Goal: Communication & Community: Answer question/provide support

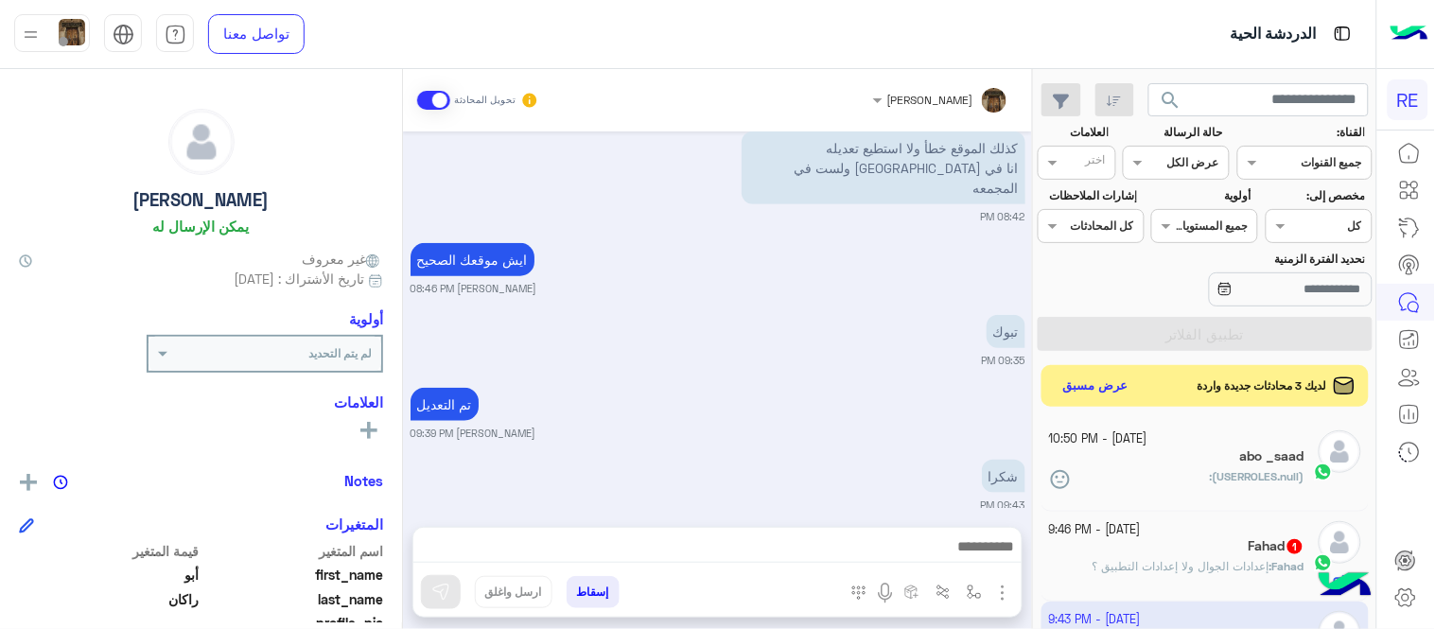
scroll to position [388, 0]
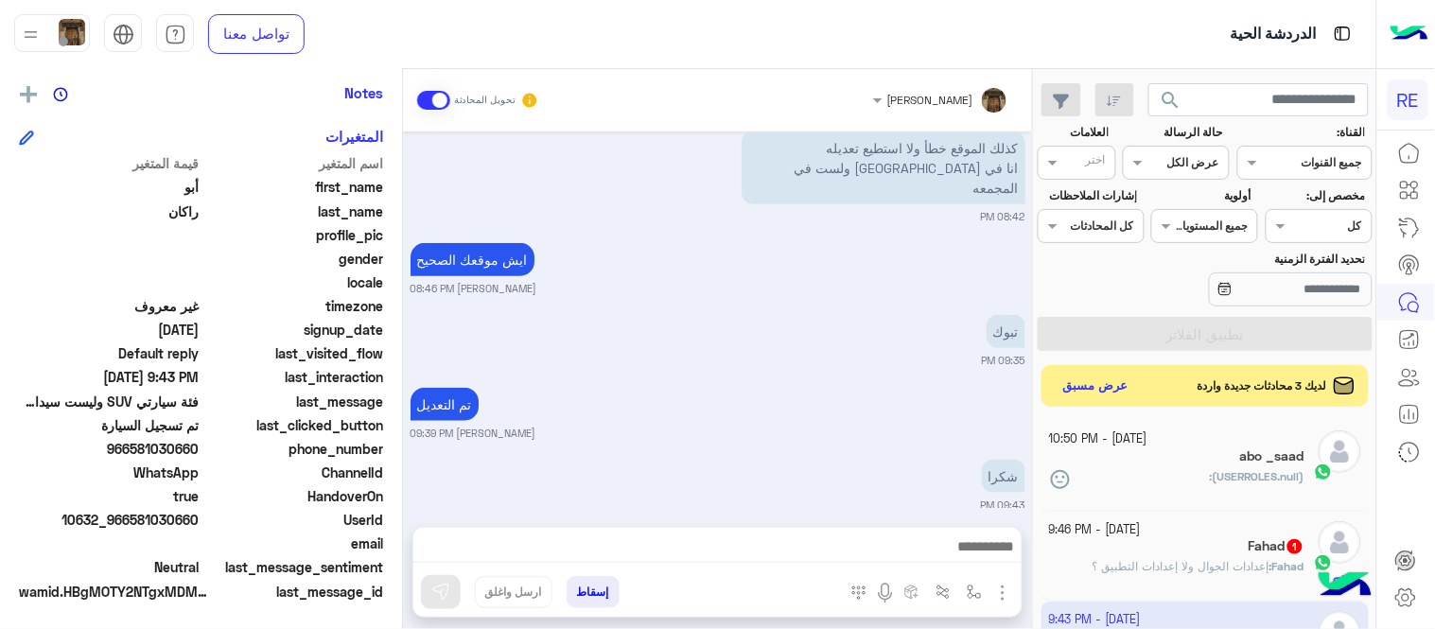
click at [1157, 551] on div "Fahad 1" at bounding box center [1177, 548] width 256 height 20
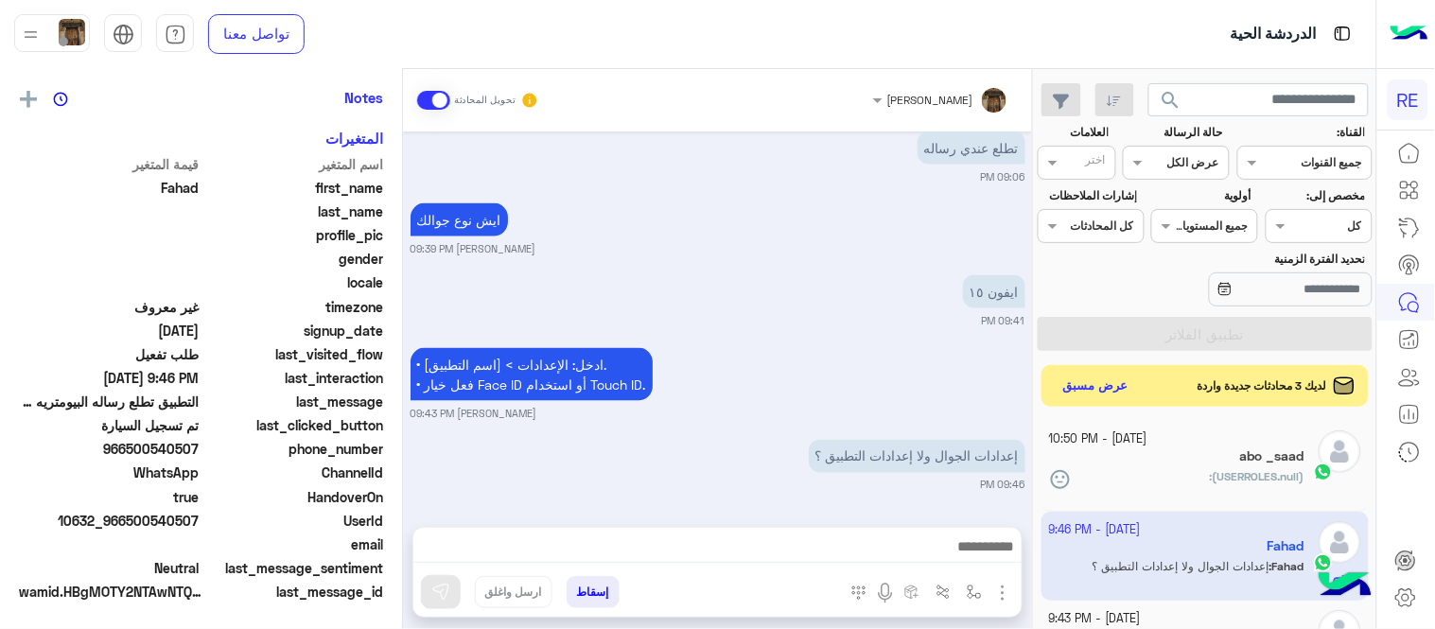
scroll to position [388, 0]
click at [791, 532] on div at bounding box center [718, 551] width 608 height 47
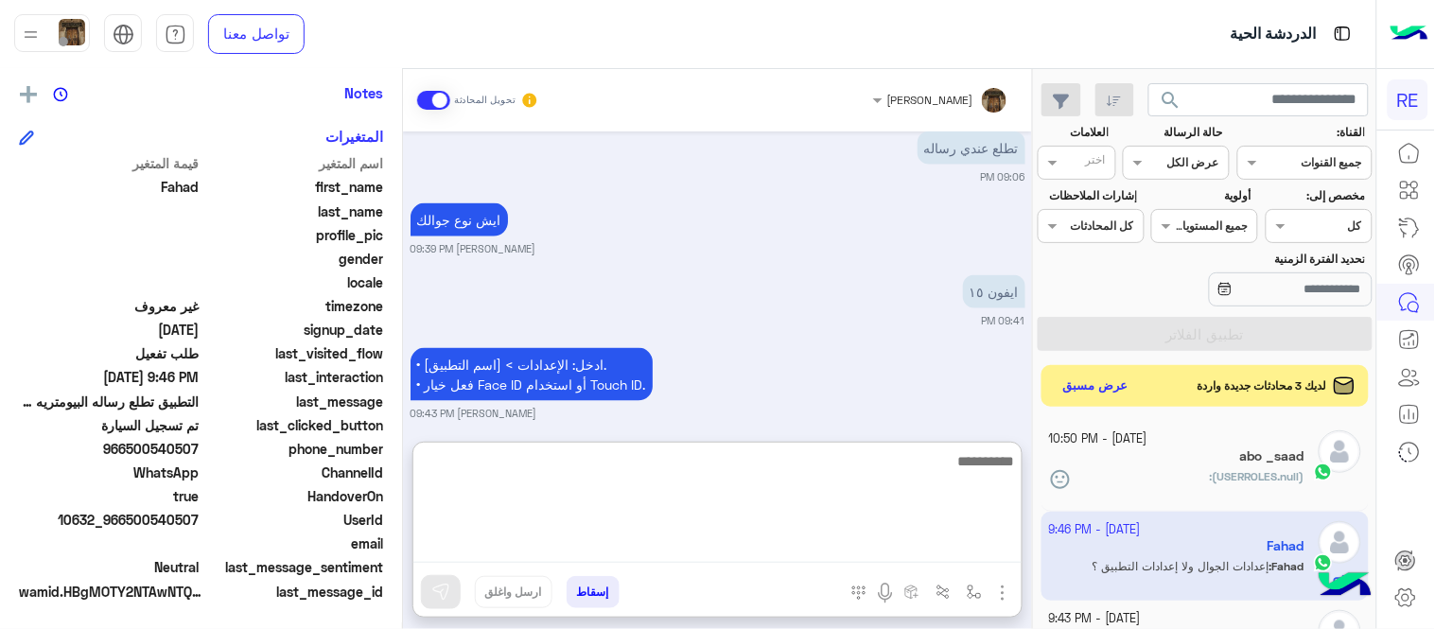
click at [793, 540] on textarea at bounding box center [718, 506] width 608 height 114
type textarea "******"
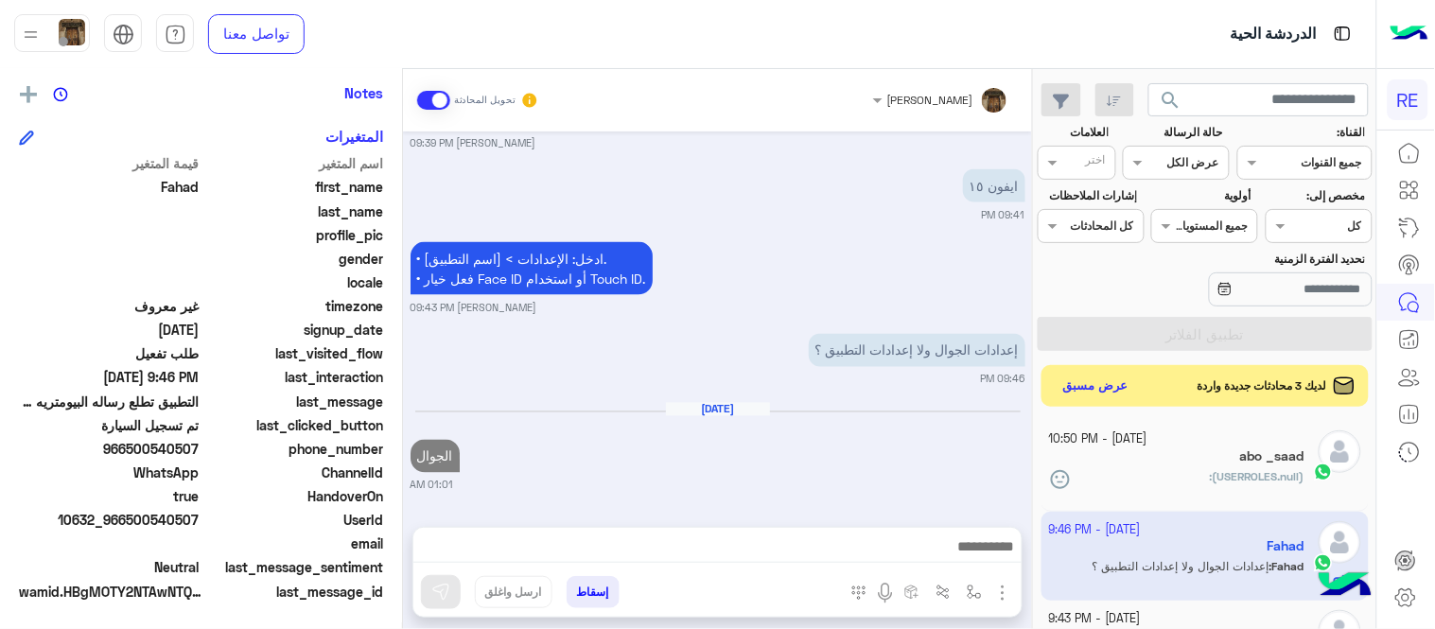
click at [906, 402] on div "[DATE] الجوال 01:01 AM" at bounding box center [718, 448] width 615 height 92
click at [1095, 388] on button "عرض مسبق" at bounding box center [1095, 386] width 79 height 26
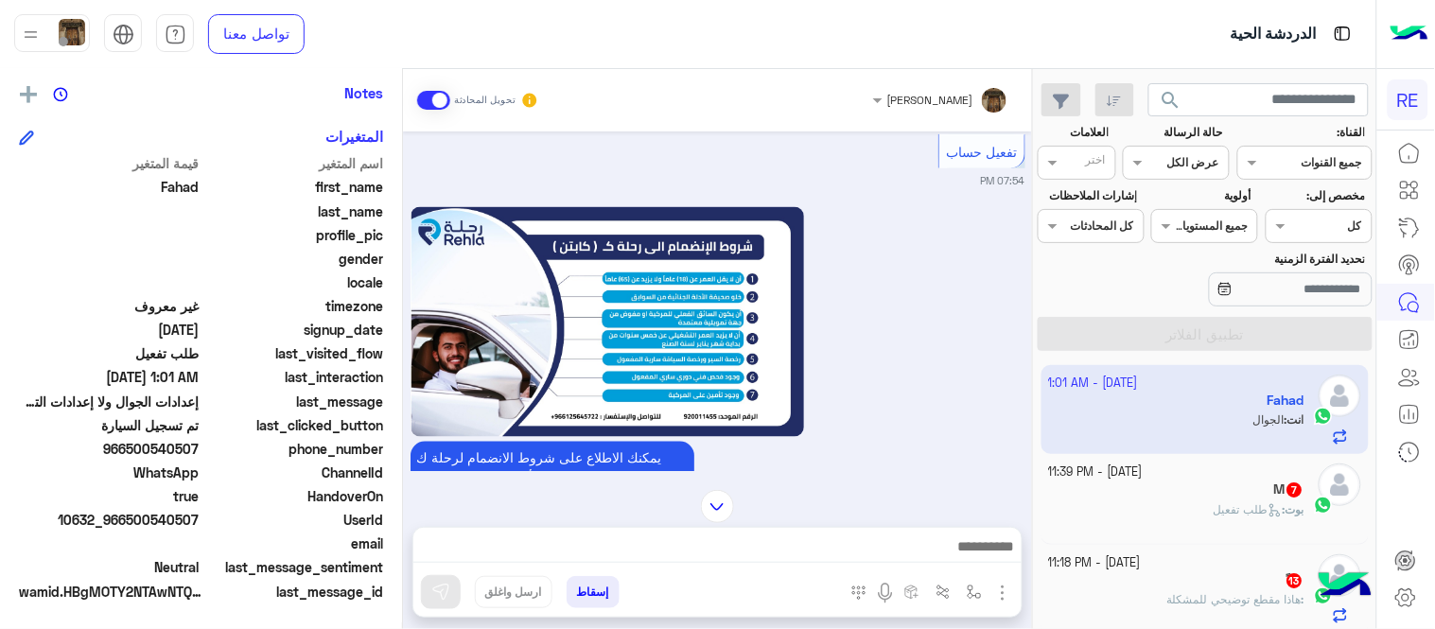
scroll to position [1700, 0]
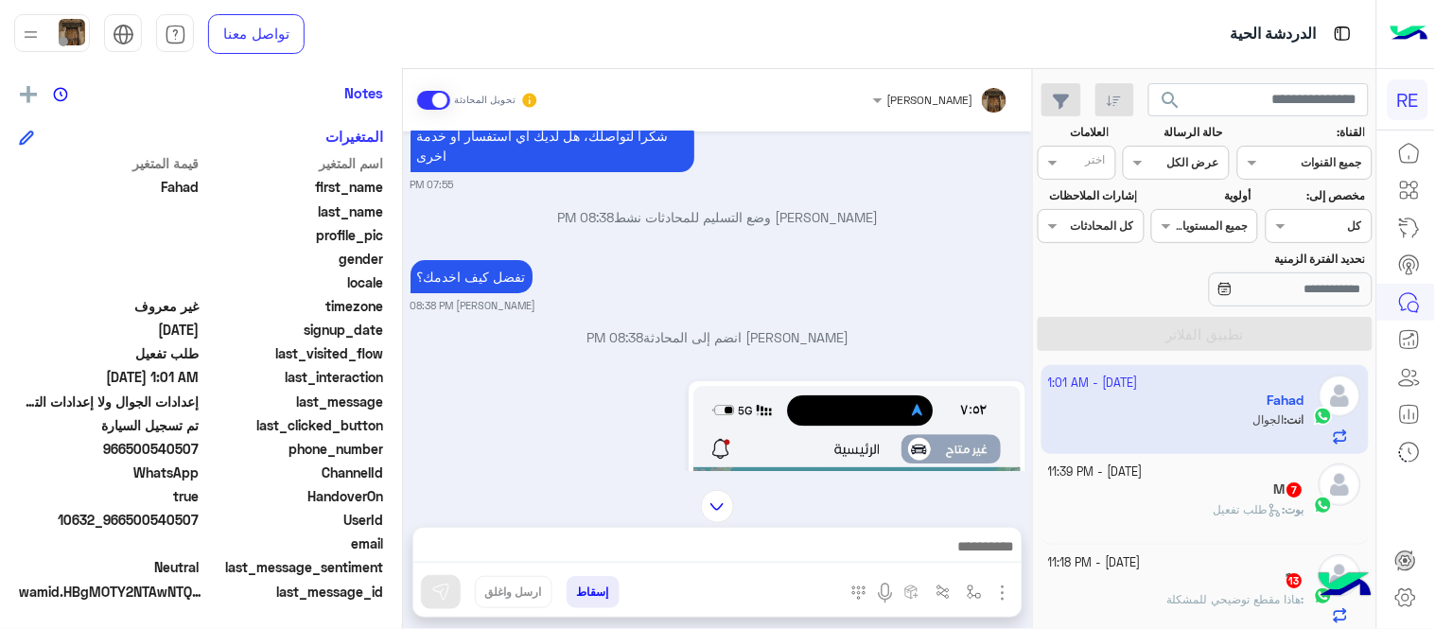
click at [1198, 511] on div "بوت : طلب تفعيل" at bounding box center [1177, 518] width 256 height 33
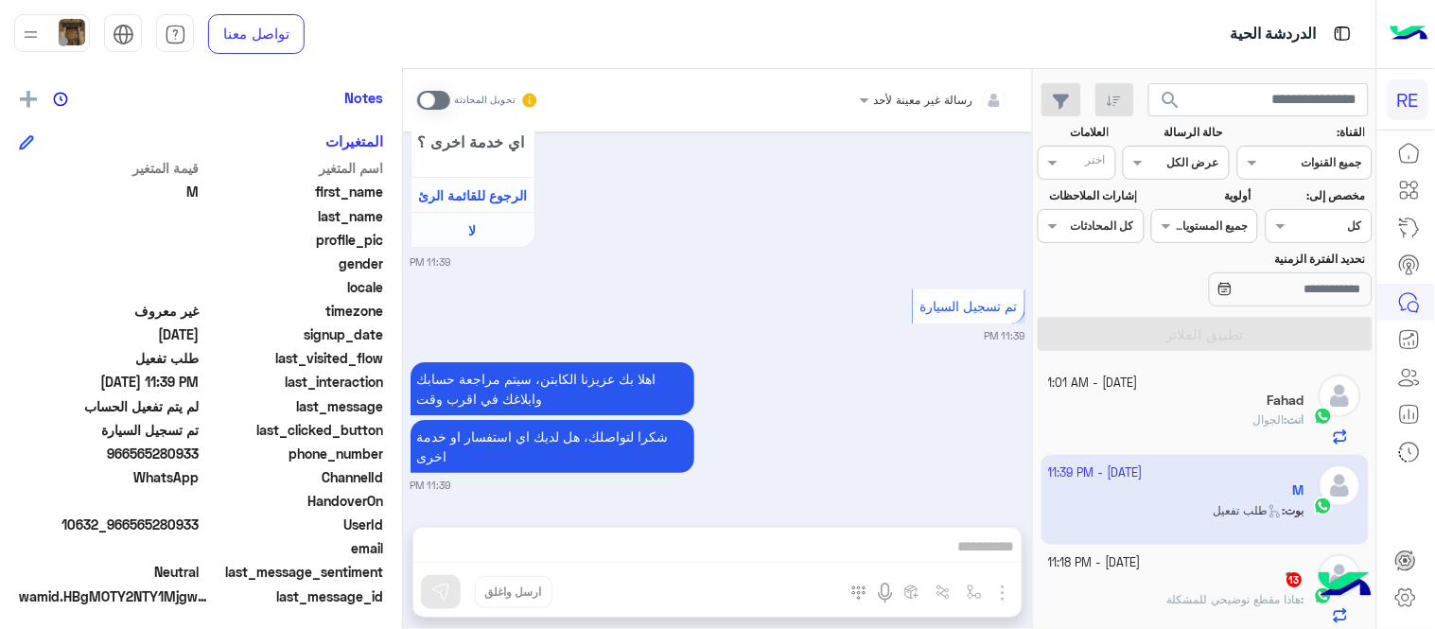
scroll to position [388, 0]
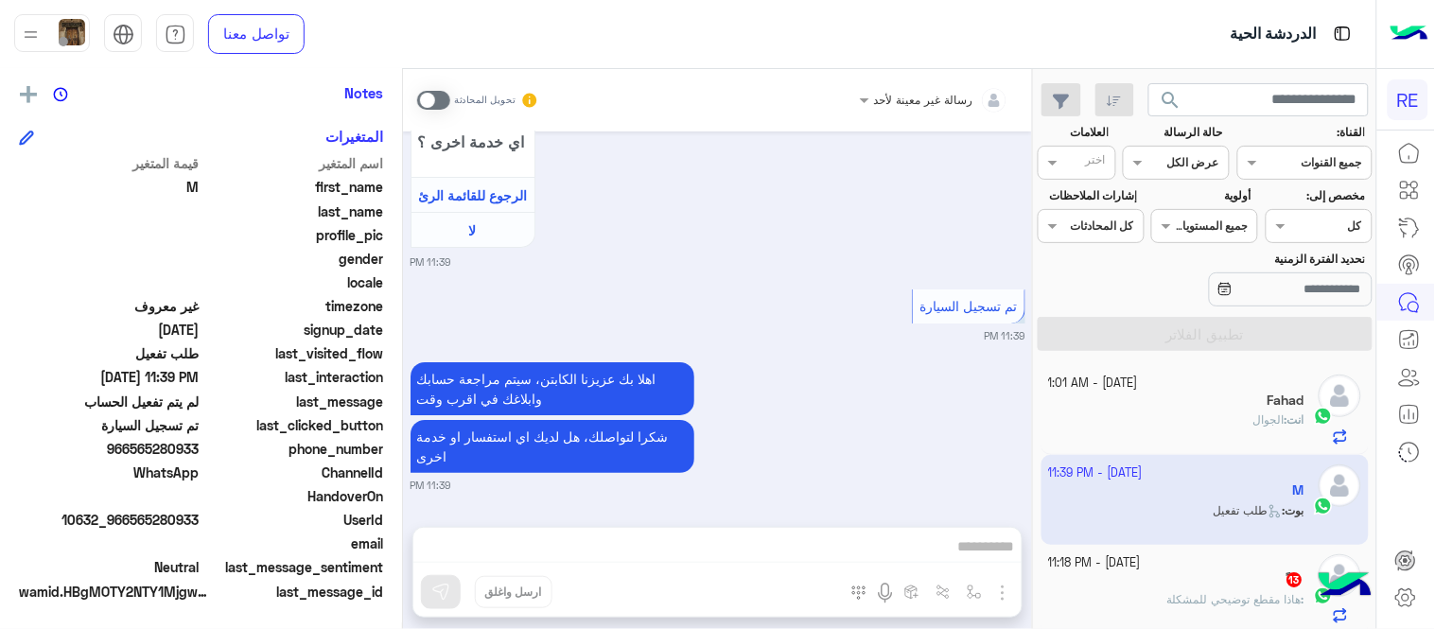
click at [445, 105] on span at bounding box center [433, 100] width 33 height 19
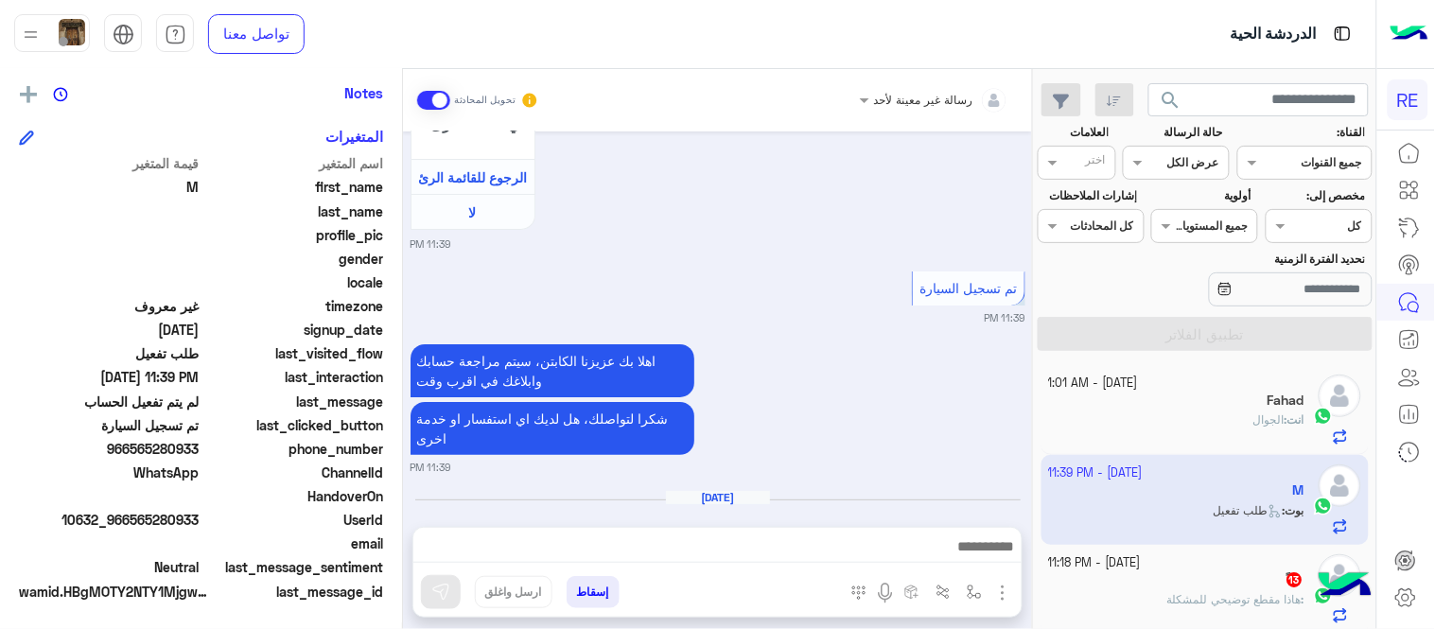
scroll to position [1888, 0]
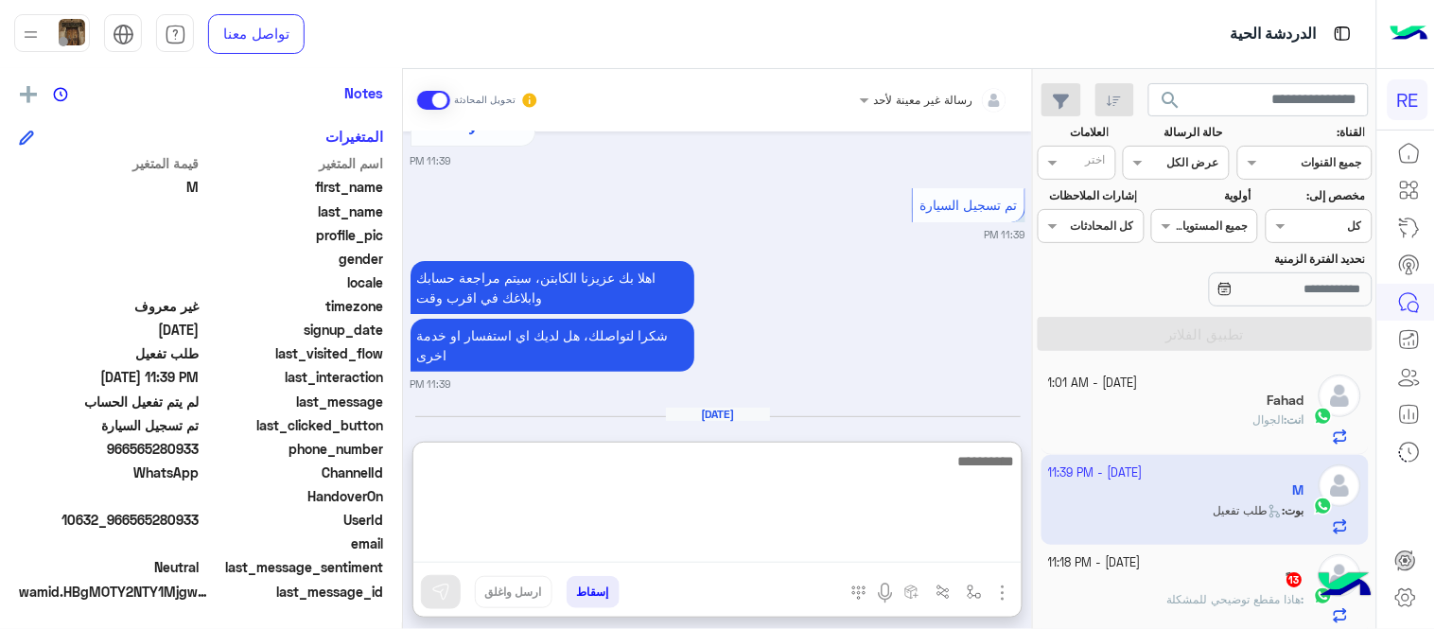
click at [694, 559] on textarea at bounding box center [718, 506] width 608 height 114
type textarea "**********"
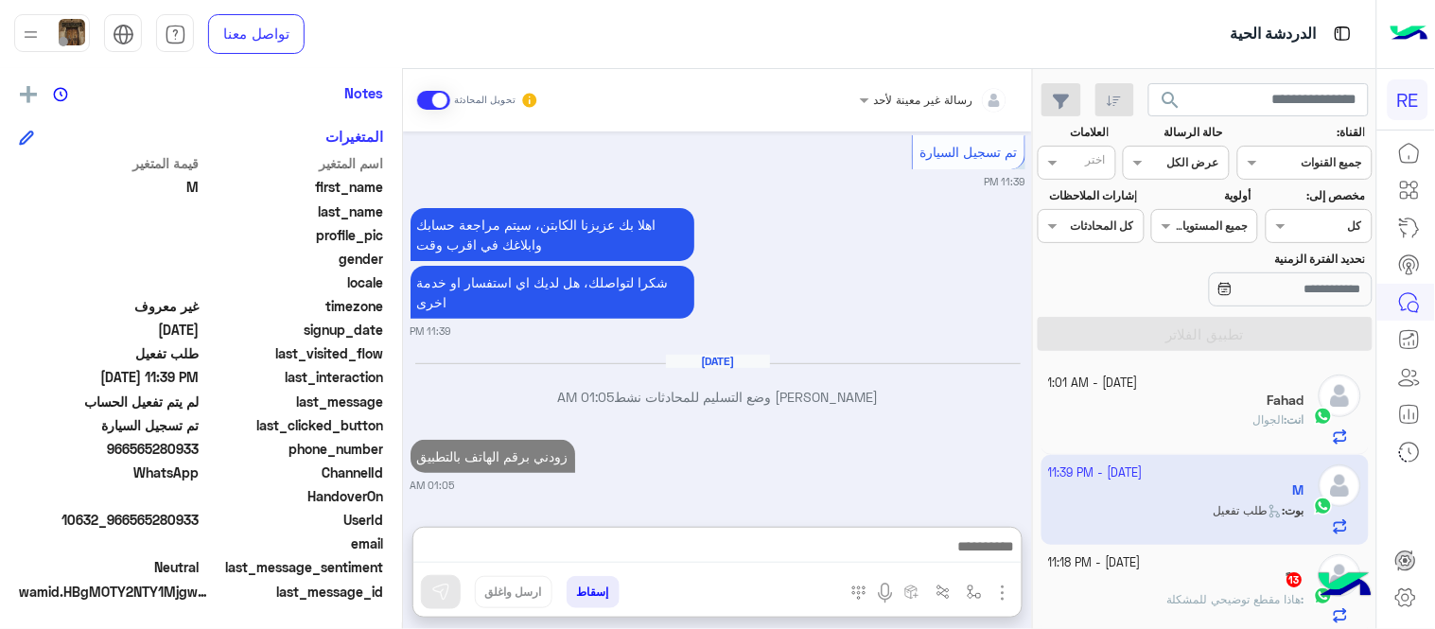
scroll to position [2010, 0]
click at [1145, 584] on div "ً 13" at bounding box center [1177, 582] width 256 height 20
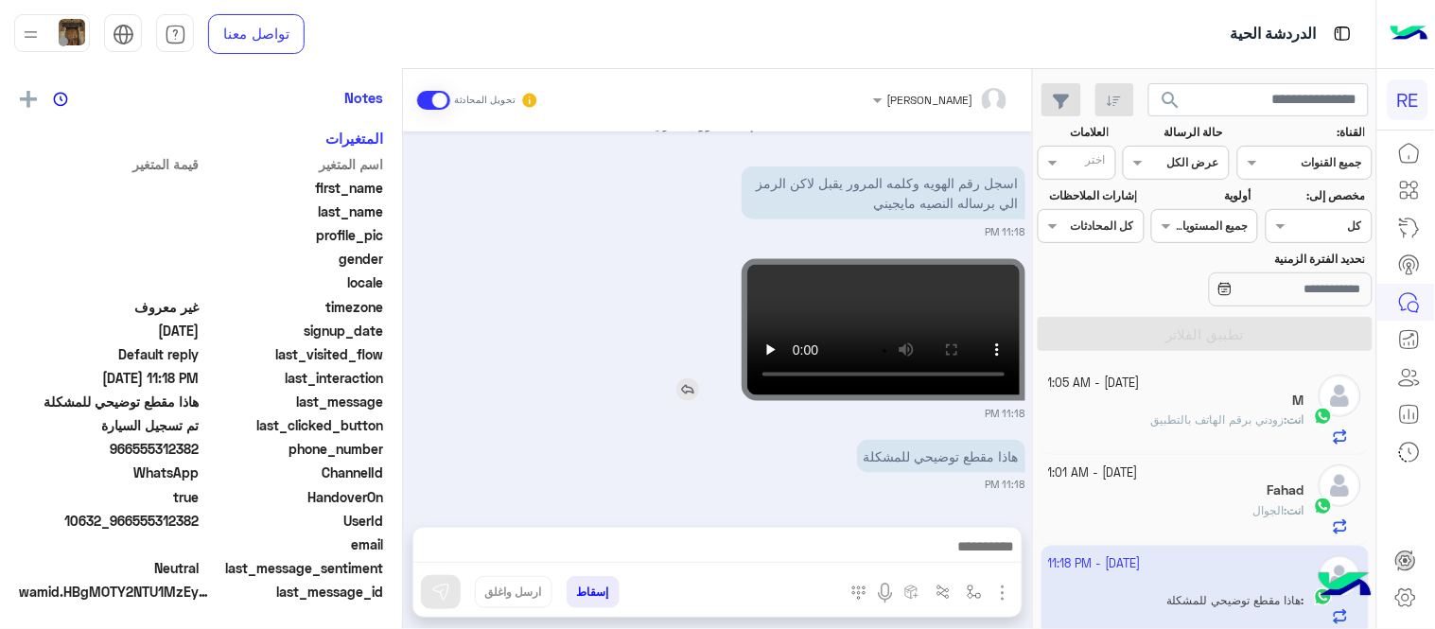
scroll to position [388, 0]
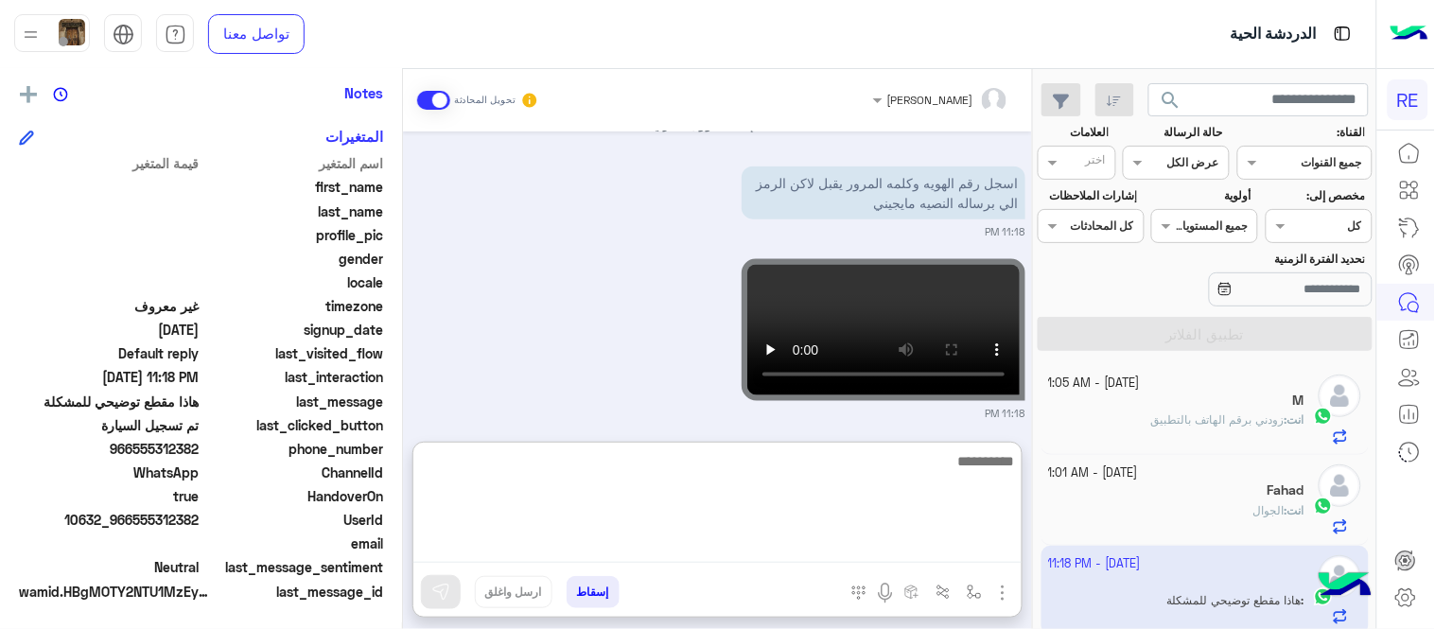
click at [764, 546] on textarea at bounding box center [718, 506] width 608 height 114
type textarea "**********"
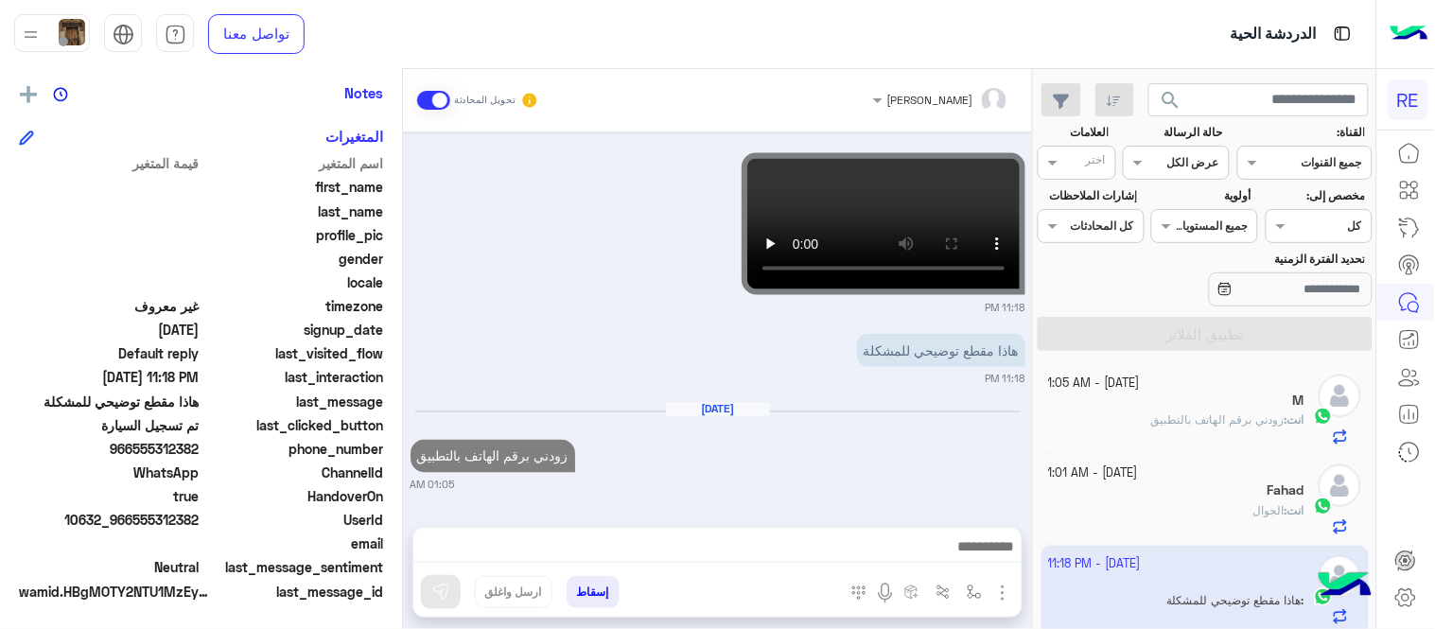
scroll to position [694, 0]
click at [921, 402] on div "[DATE] زودني برقم الهاتف بالتطبيق 01:05 AM" at bounding box center [718, 448] width 615 height 92
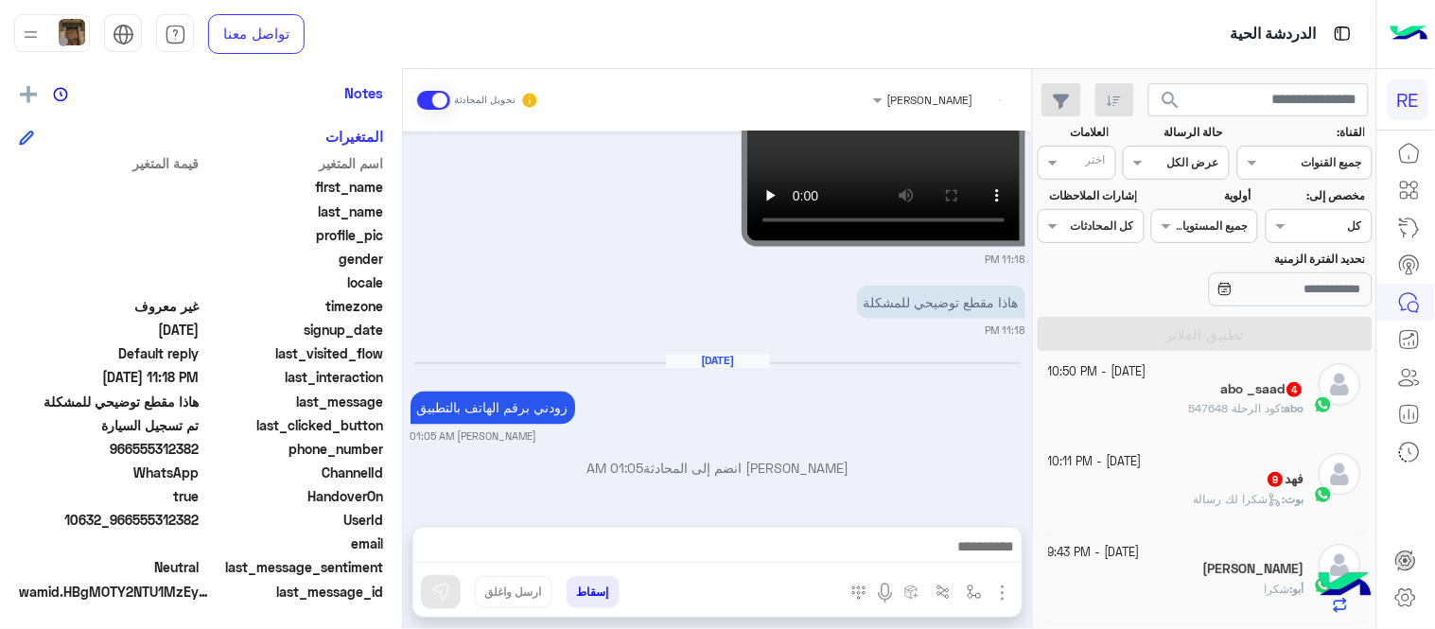
scroll to position [275, 0]
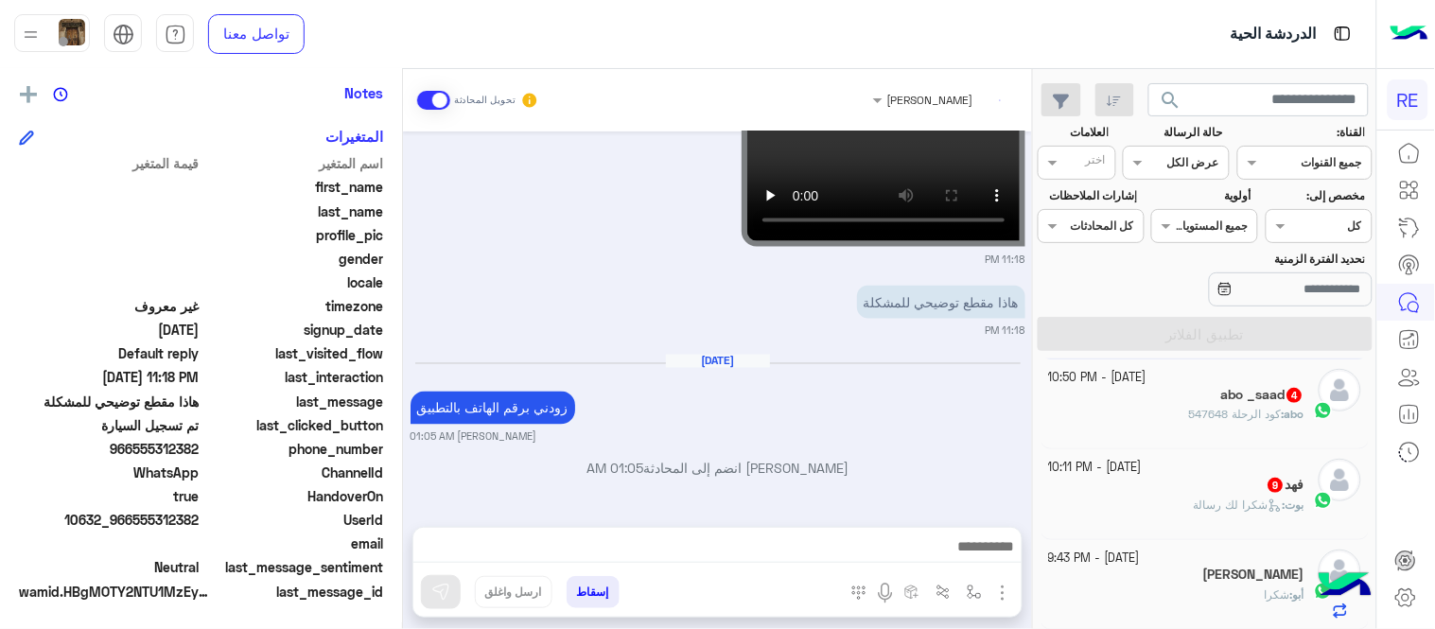
click at [1136, 419] on div "abo : كود الرحلة 547648" at bounding box center [1177, 422] width 256 height 33
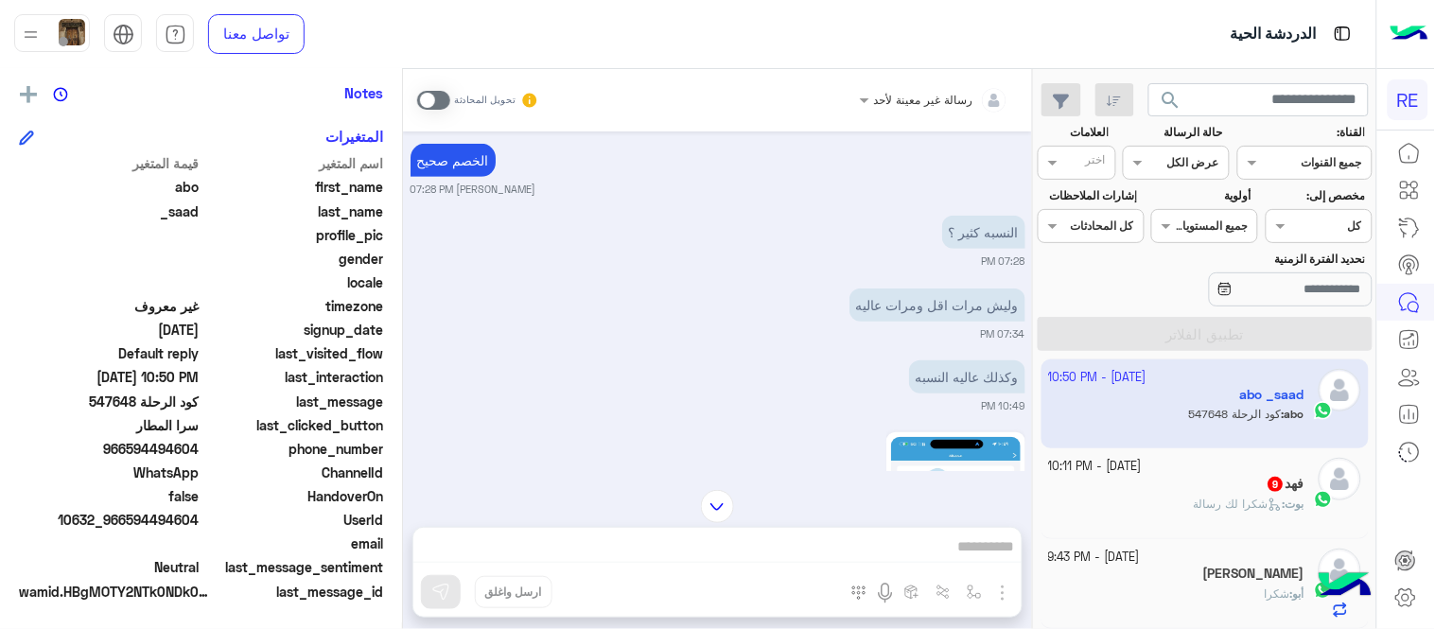
scroll to position [265, 0]
click at [780, 549] on div "رسالة غير معينة لأحد تحويل المحادثة [DATE] 547416 01:34 AM ماصار شي ؟ارسلت لكم …" at bounding box center [717, 353] width 629 height 568
click at [436, 97] on span at bounding box center [433, 100] width 33 height 19
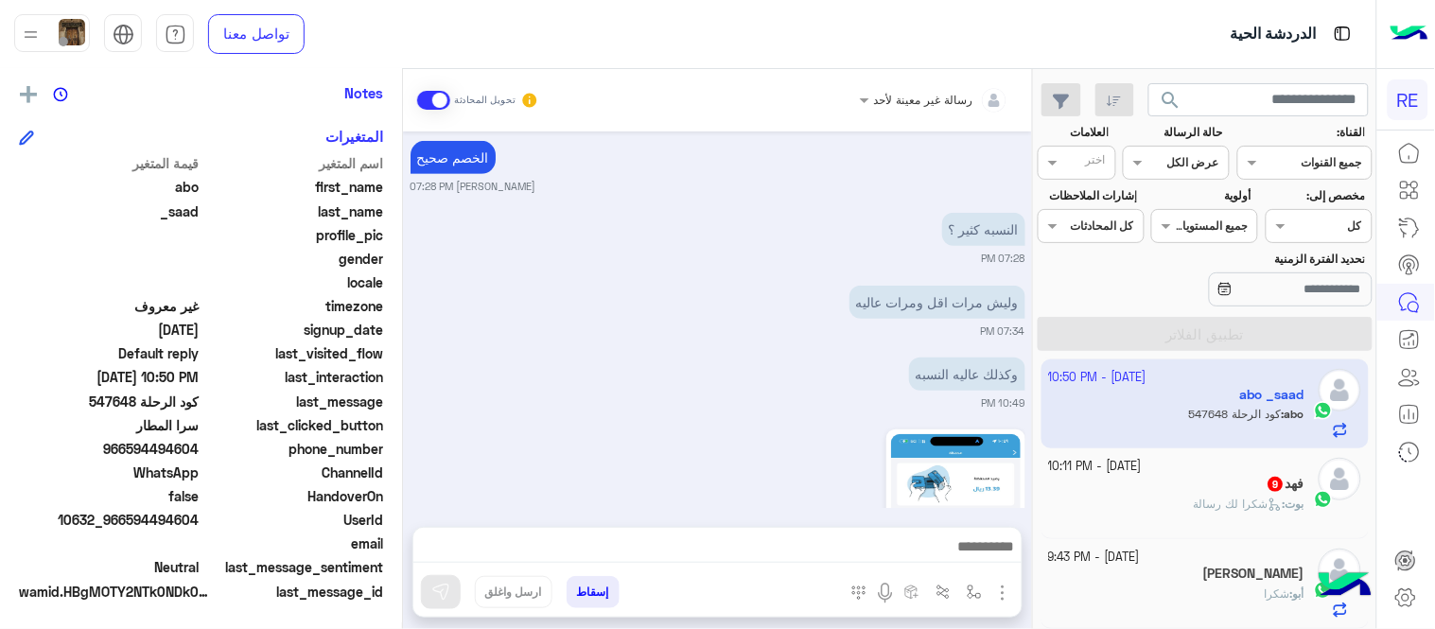
scroll to position [644, 0]
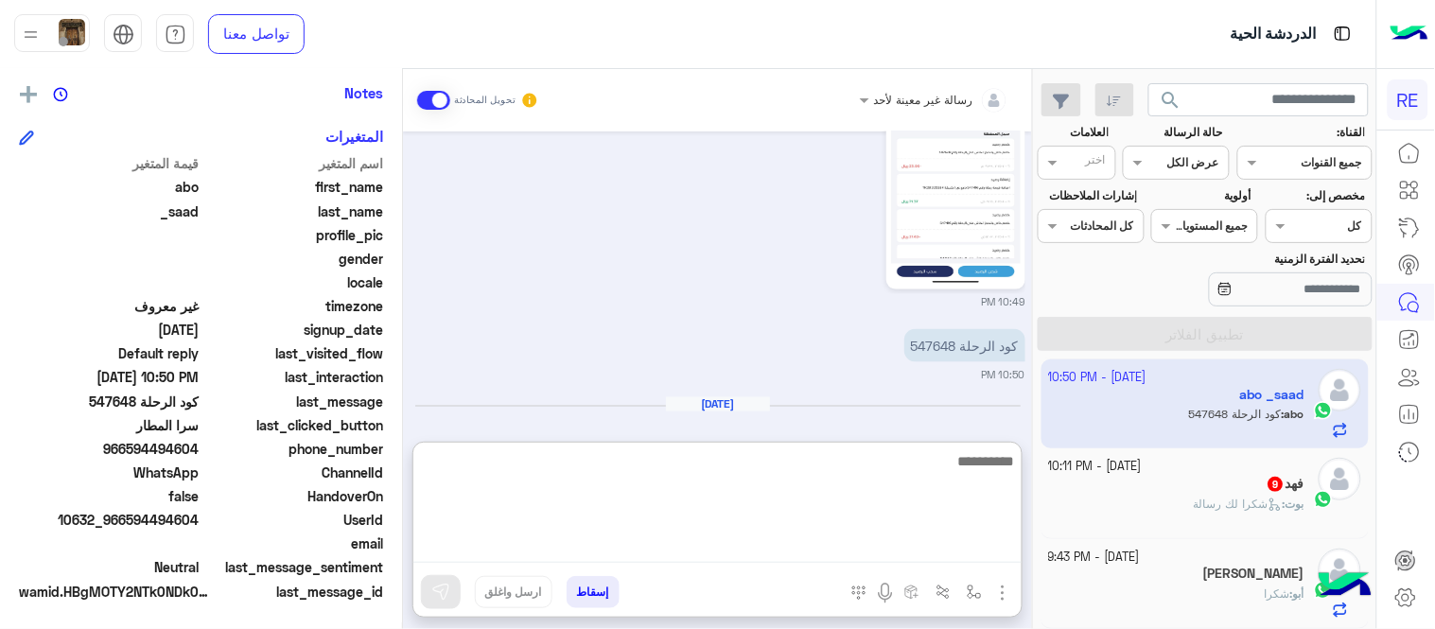
click at [761, 560] on textarea at bounding box center [718, 506] width 608 height 114
type textarea "*"
type textarea "**********"
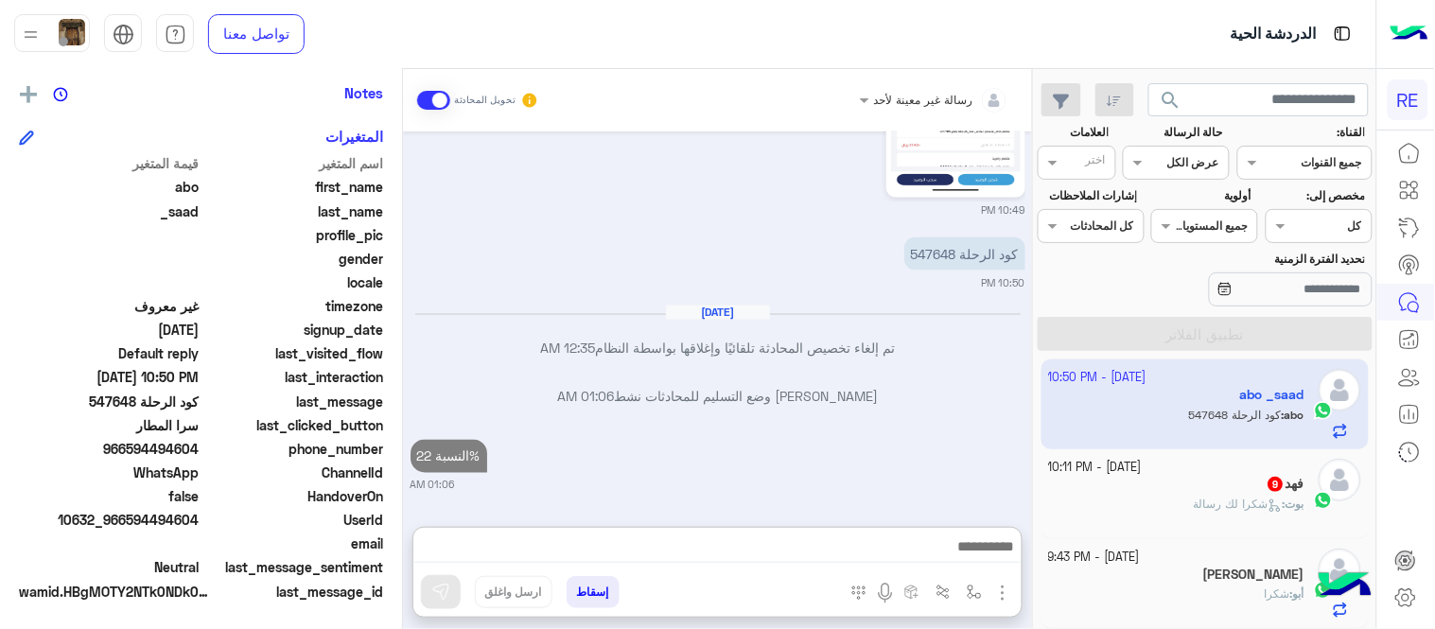
scroll to position [759, 0]
click at [1189, 502] on div "بوت : شكرا لك رسالة" at bounding box center [1177, 512] width 256 height 33
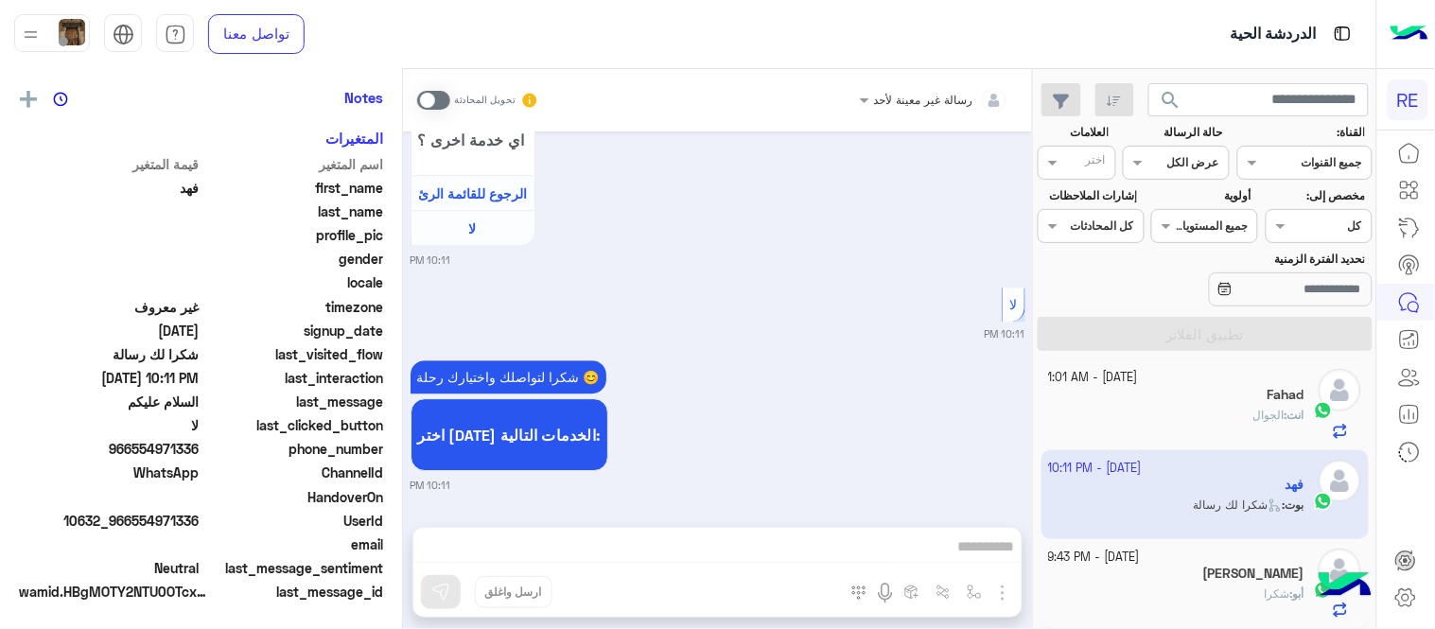
scroll to position [388, 0]
click at [431, 102] on span at bounding box center [433, 100] width 33 height 19
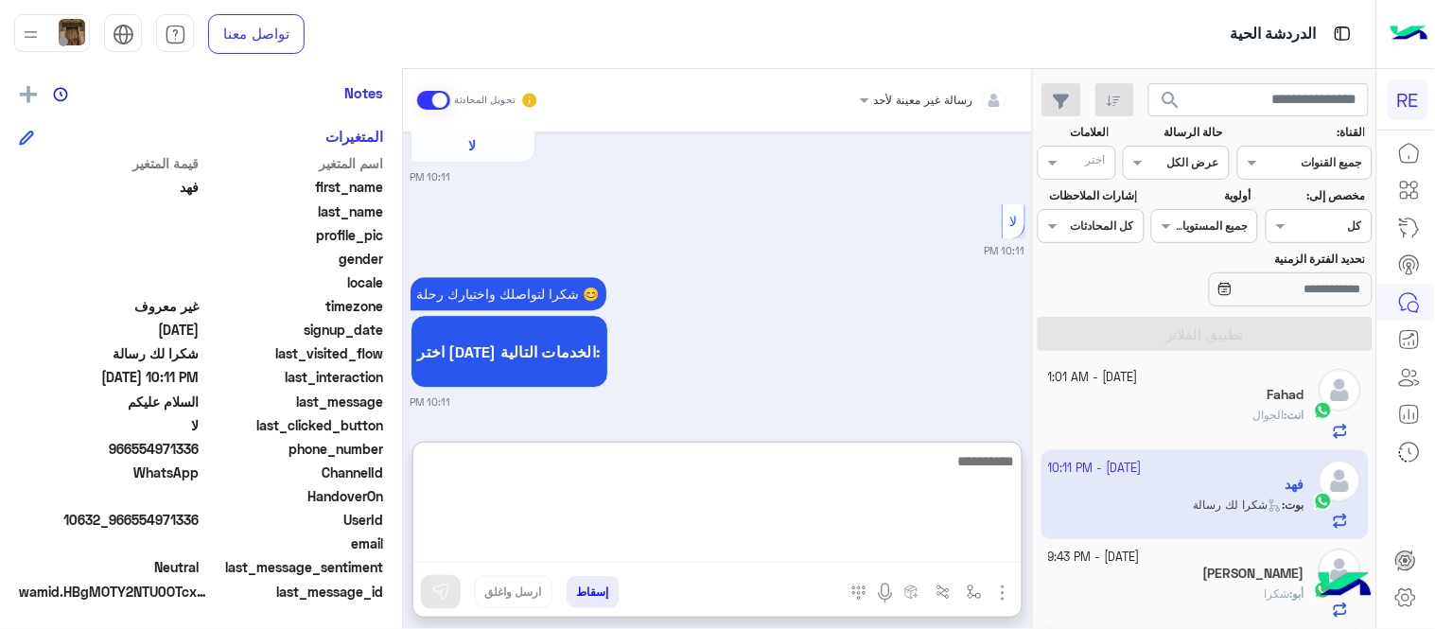
click at [752, 535] on textarea at bounding box center [718, 506] width 608 height 114
type textarea "**********"
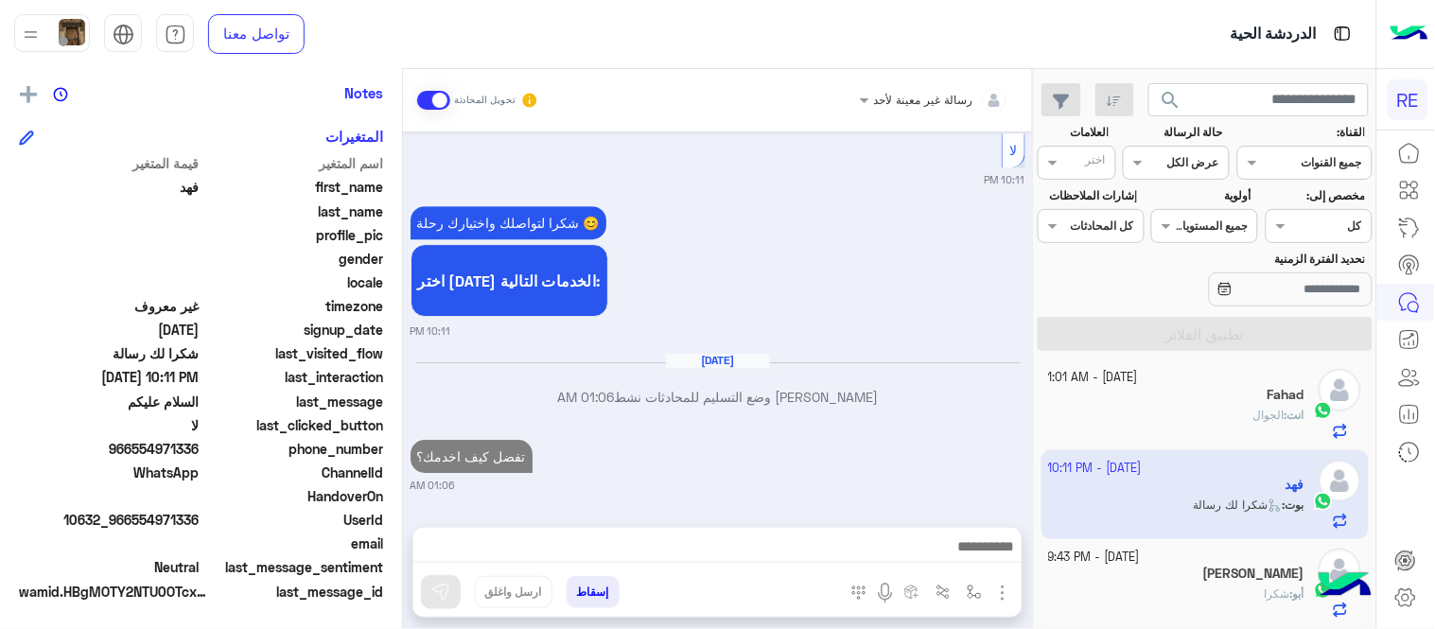
click at [907, 439] on div "رسالة غير معينة لأحد تحويل المحادثة [DATE] الرجوع للقائمة الرئ 10:06 PM اختر [D…" at bounding box center [717, 353] width 629 height 568
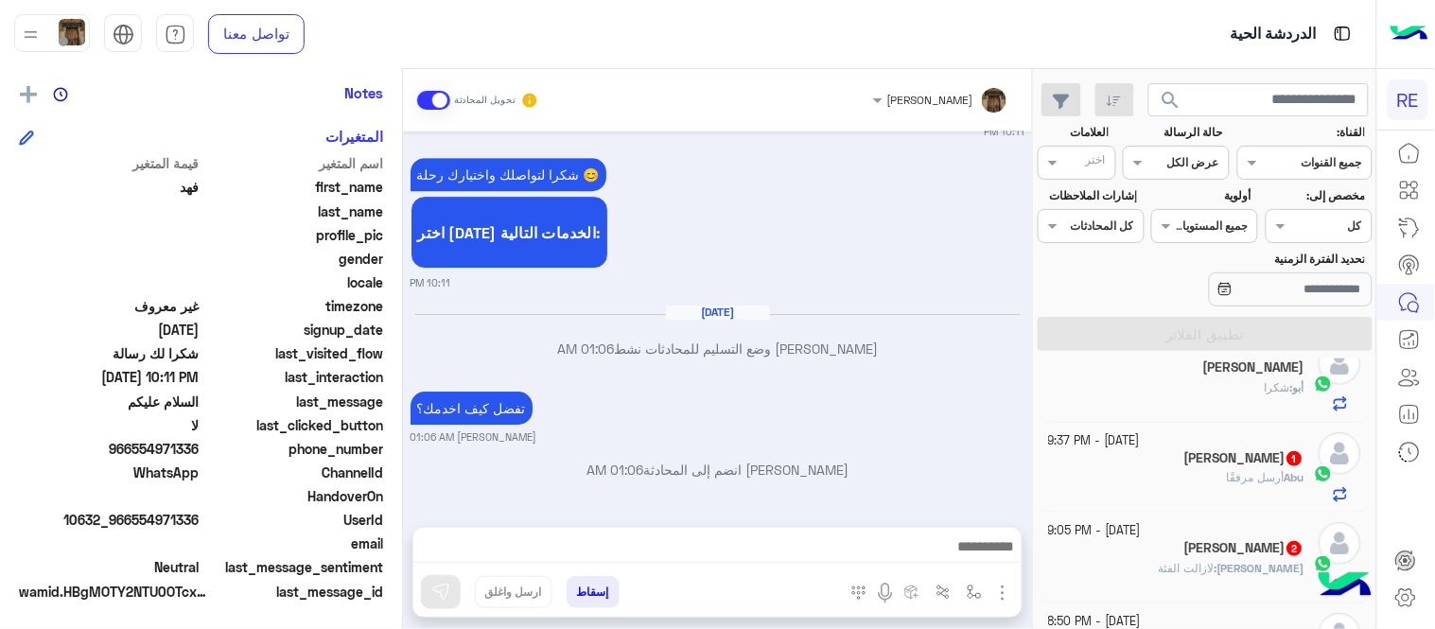
scroll to position [488, 0]
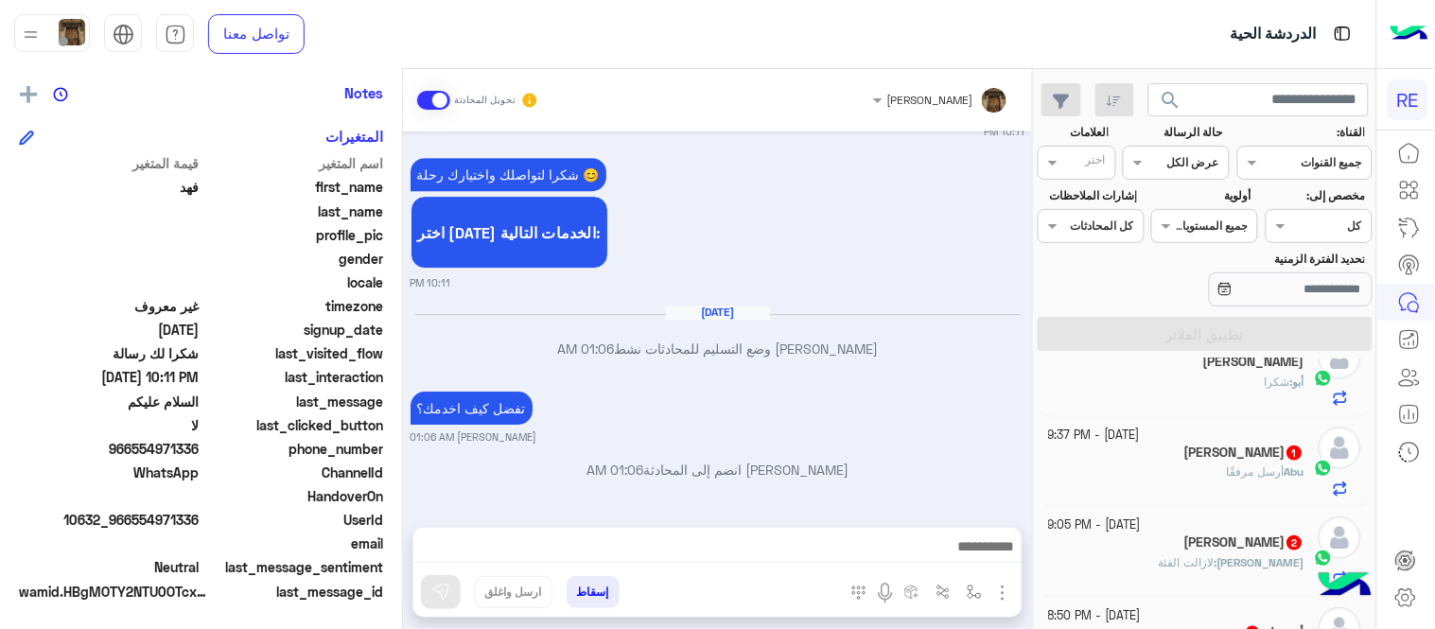
click at [1134, 467] on div "[PERSON_NAME] أرسل مرفقًا" at bounding box center [1177, 480] width 256 height 33
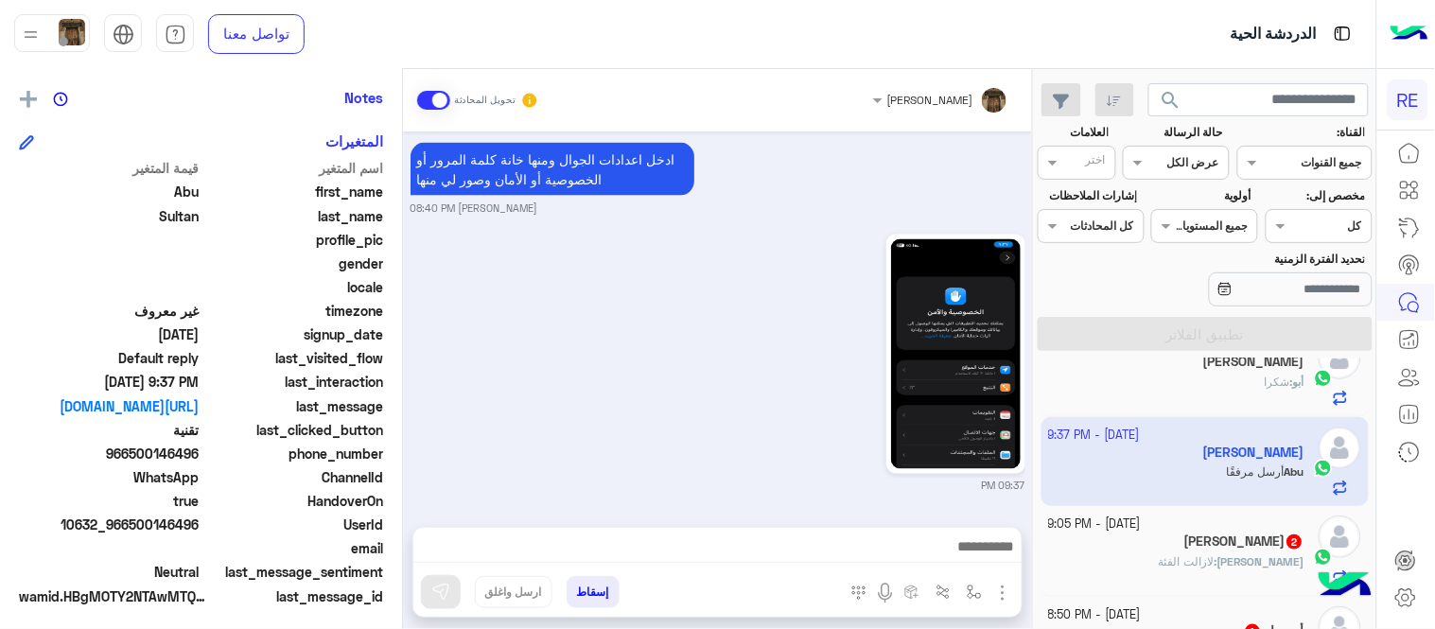
scroll to position [388, 0]
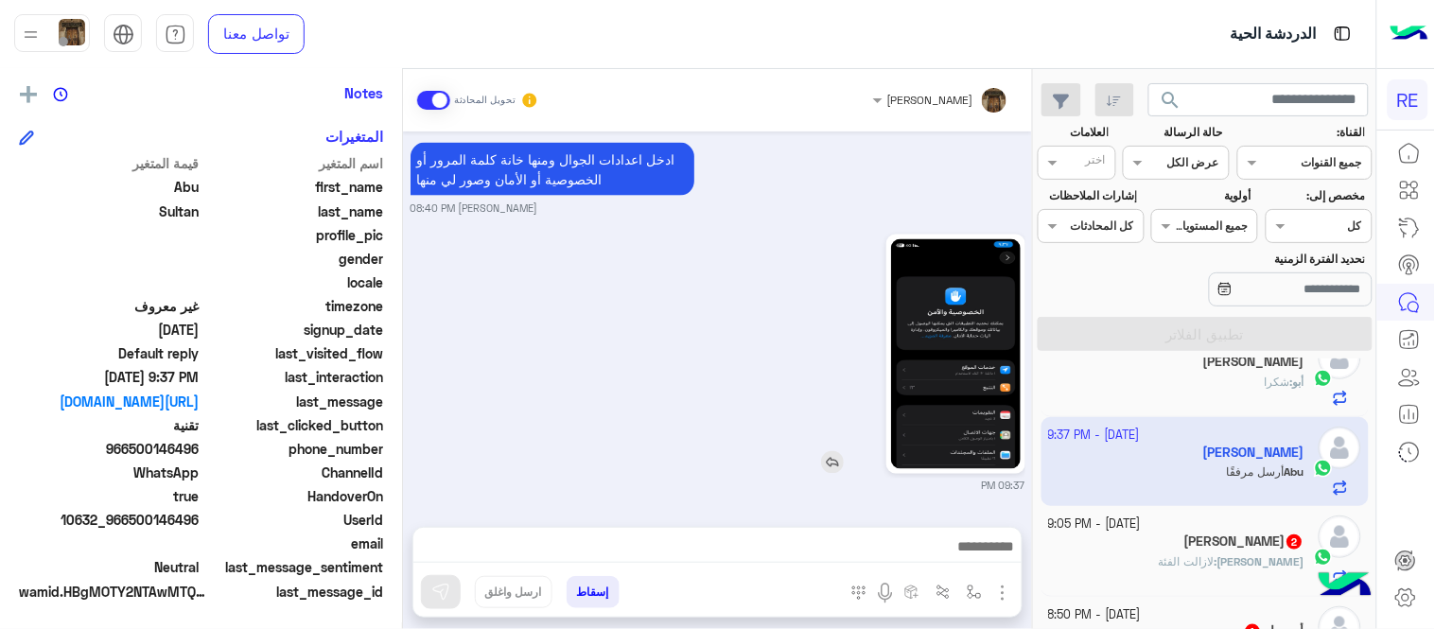
click at [1003, 379] on img at bounding box center [956, 354] width 130 height 230
click at [938, 379] on img at bounding box center [956, 354] width 130 height 230
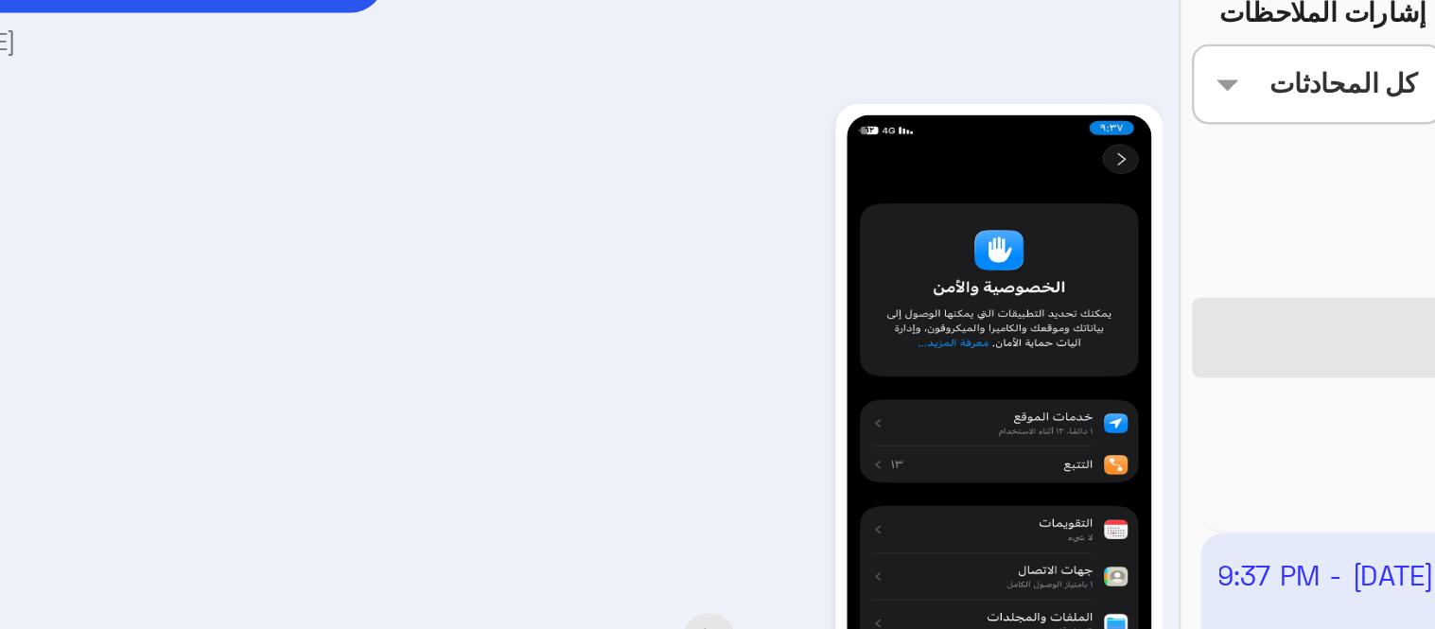
drag, startPoint x: 807, startPoint y: 397, endPoint x: 796, endPoint y: 380, distance: 20.5
click at [796, 380] on div at bounding box center [902, 354] width 247 height 239
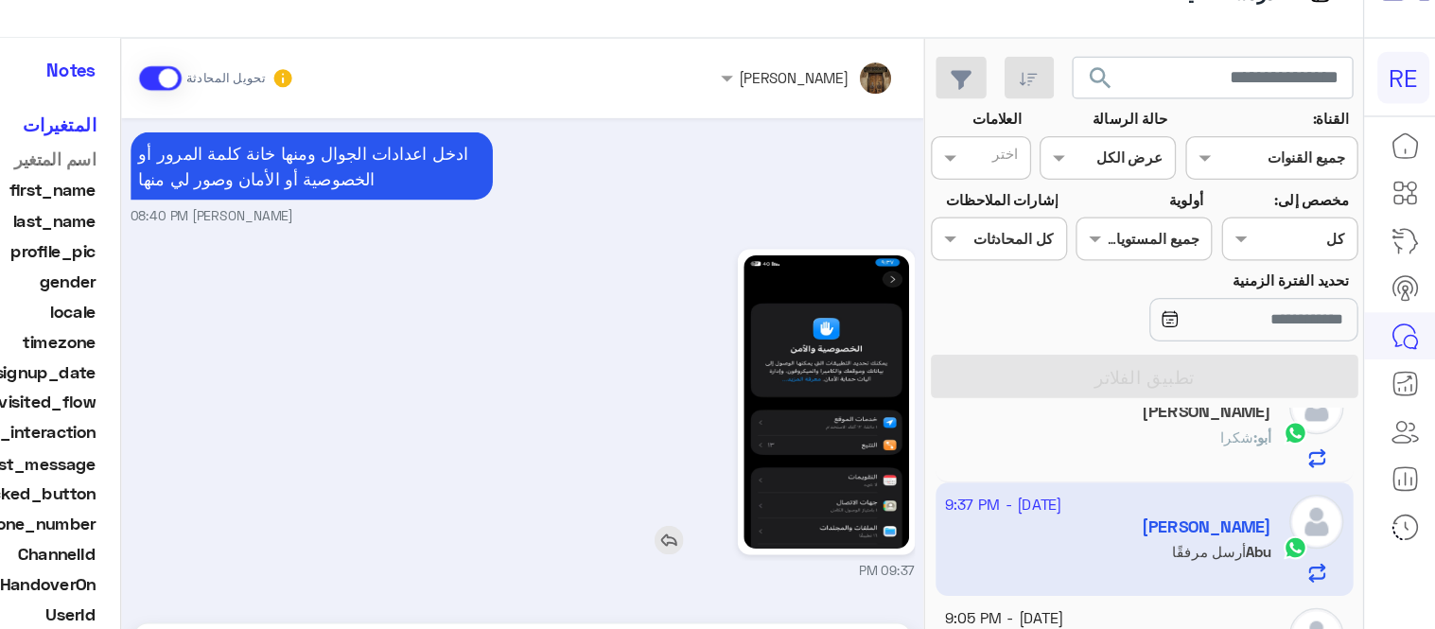
scroll to position [0, 0]
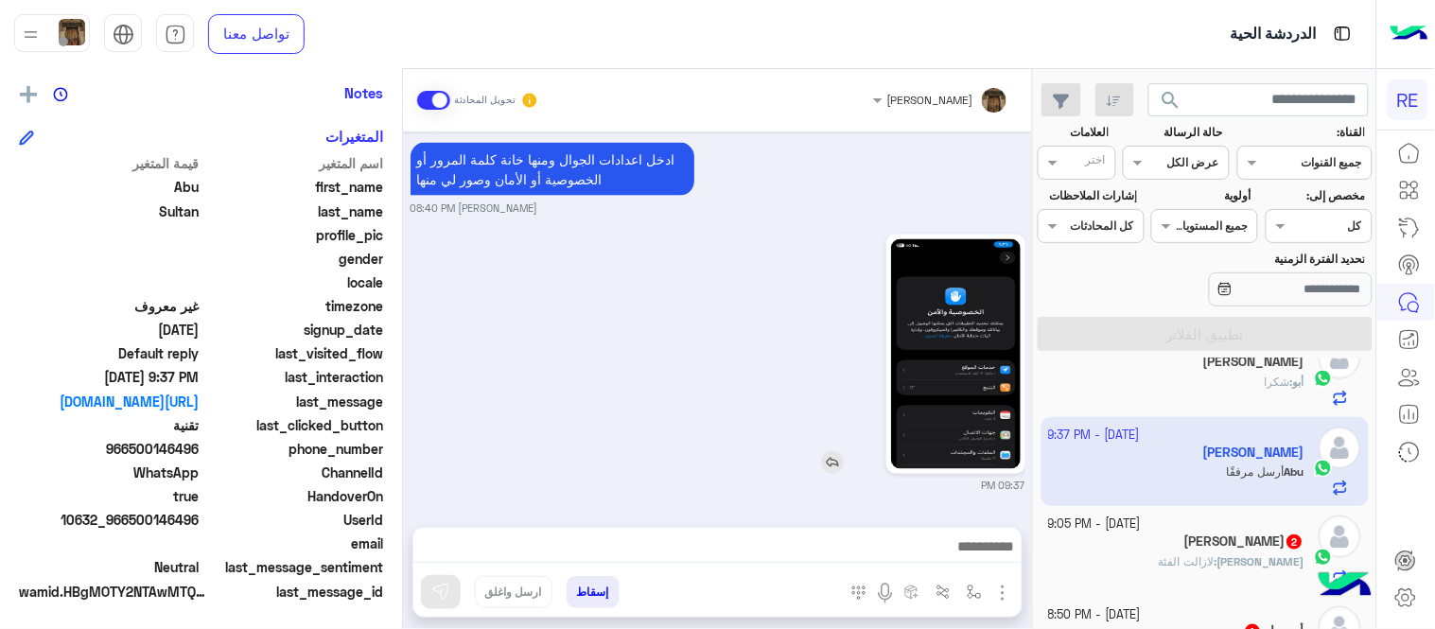
click at [941, 362] on img at bounding box center [956, 354] width 130 height 230
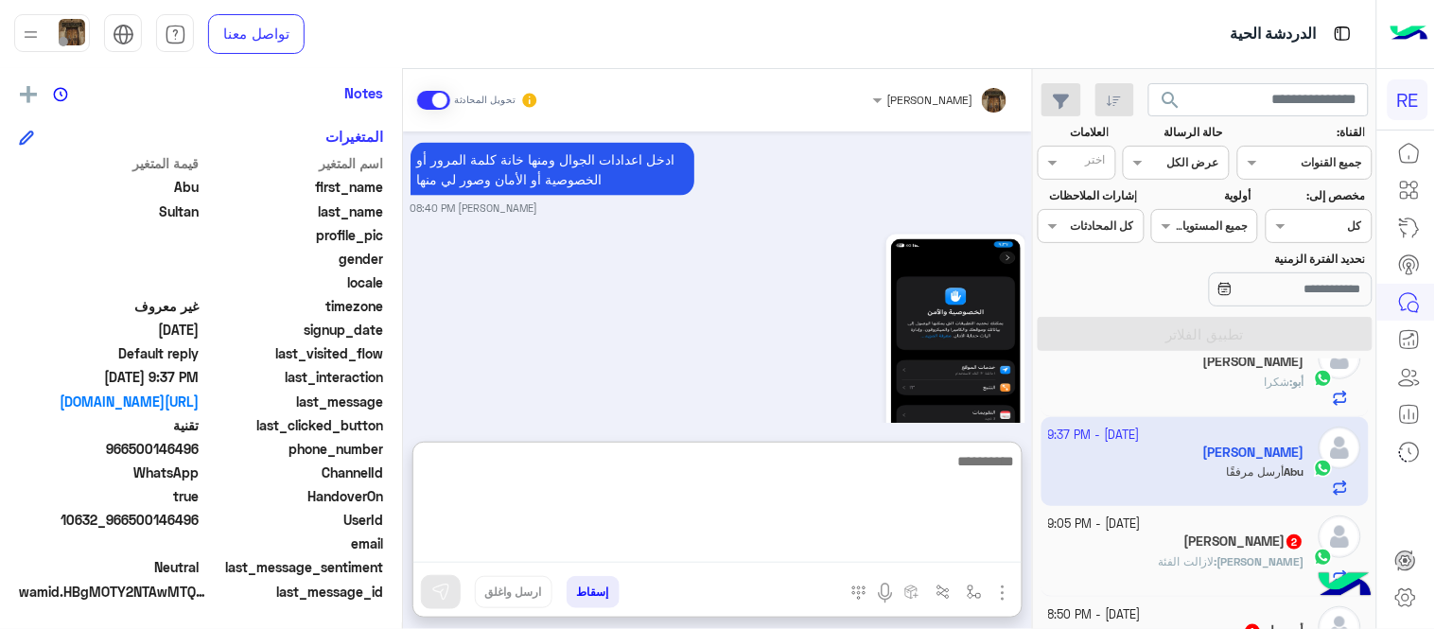
click at [732, 554] on textarea at bounding box center [718, 506] width 608 height 114
type textarea "**********"
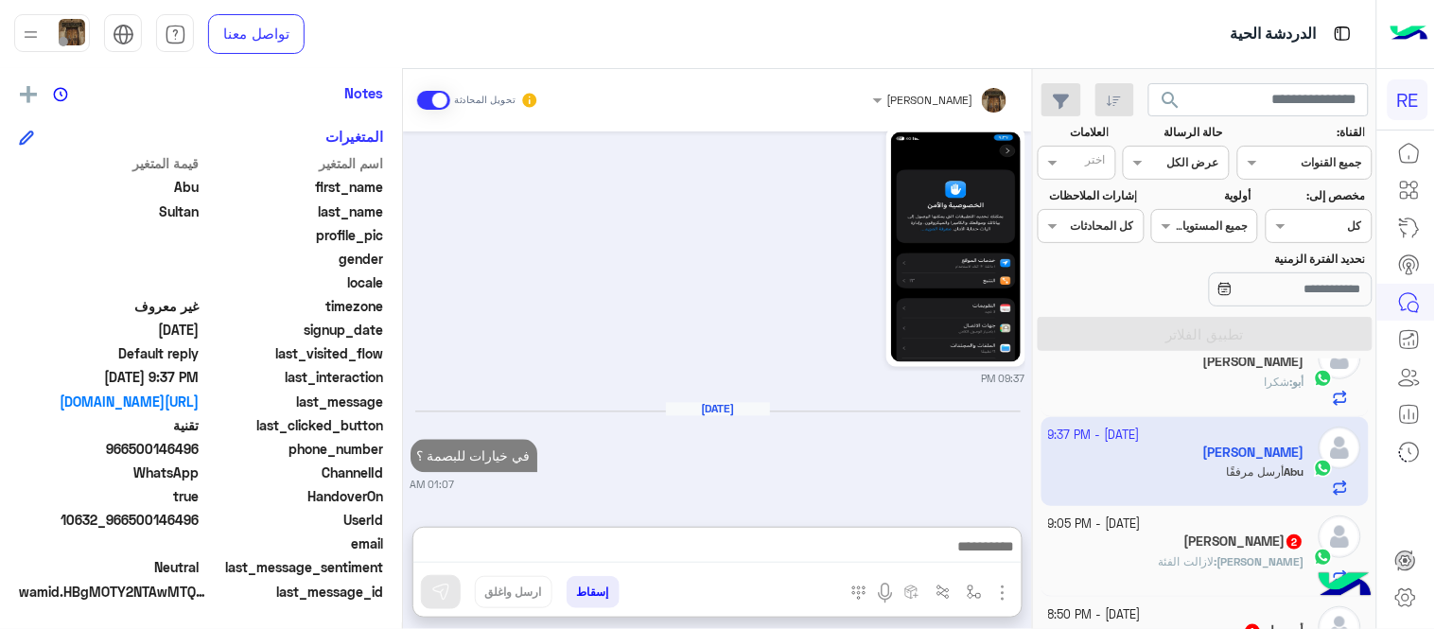
click at [874, 402] on div "[DATE] في خيارات للبصمة ؟ 01:07 AM" at bounding box center [718, 448] width 615 height 92
click at [1194, 570] on div "[PERSON_NAME] : لازالت الفئة" at bounding box center [1177, 570] width 256 height 33
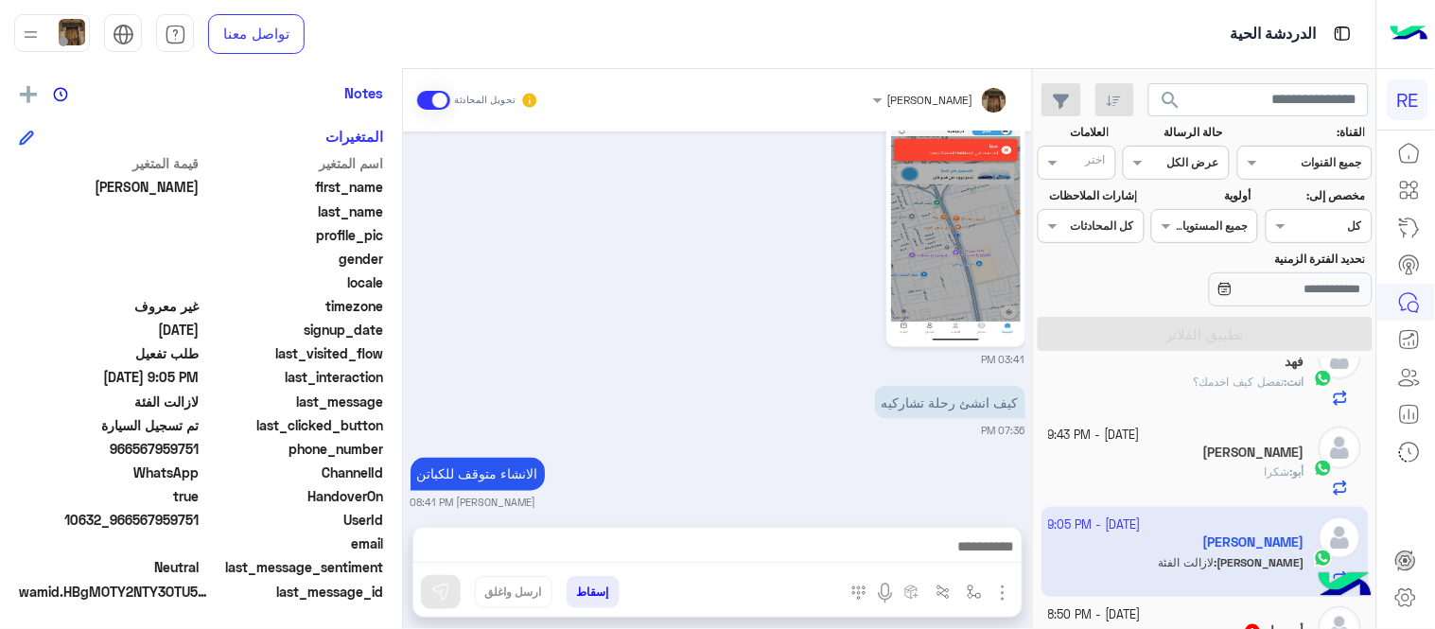
scroll to position [998, 0]
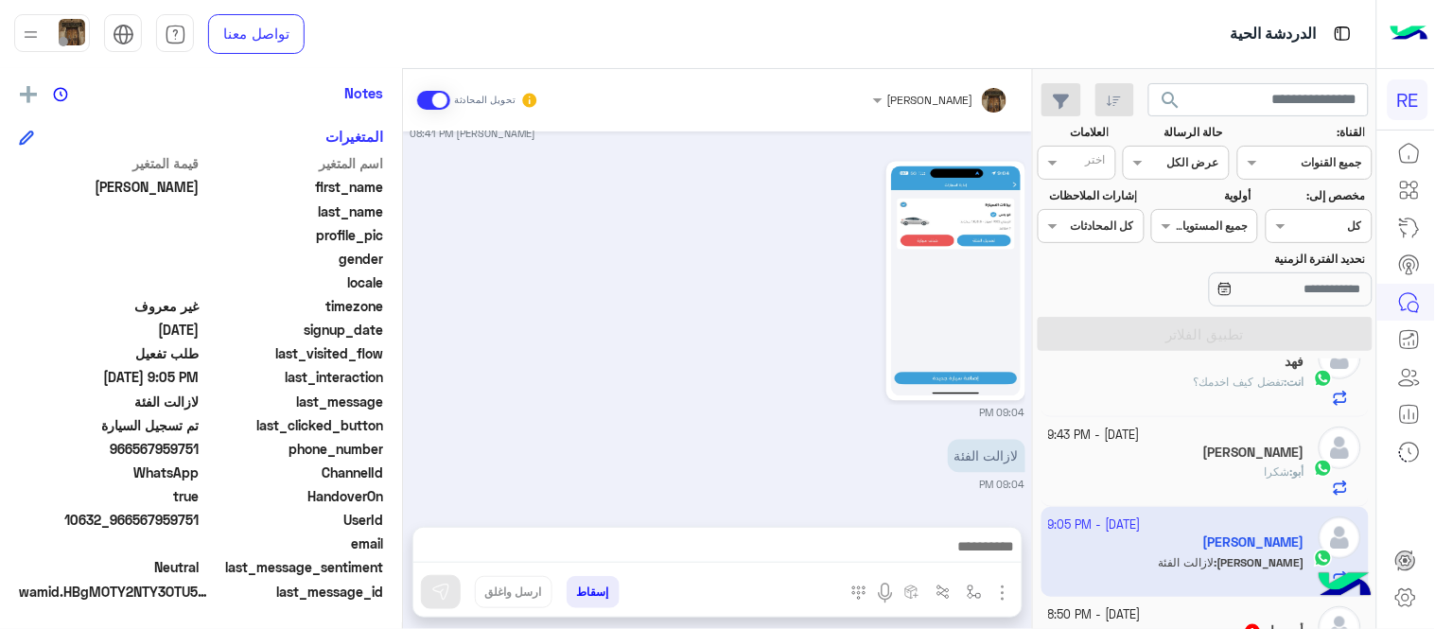
drag, startPoint x: 137, startPoint y: 448, endPoint x: 201, endPoint y: 448, distance: 63.4
click at [200, 448] on span "966567959751" at bounding box center [109, 449] width 181 height 20
copy span "567959751"
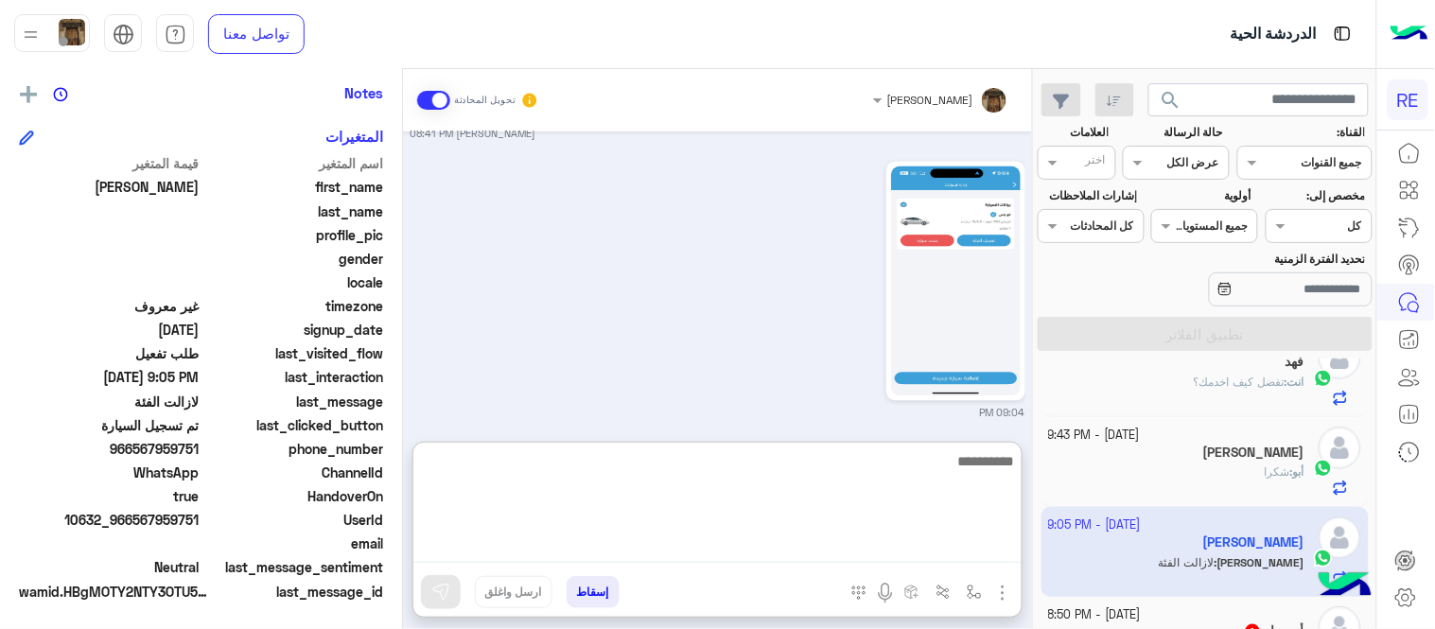
scroll to position [1027, 0]
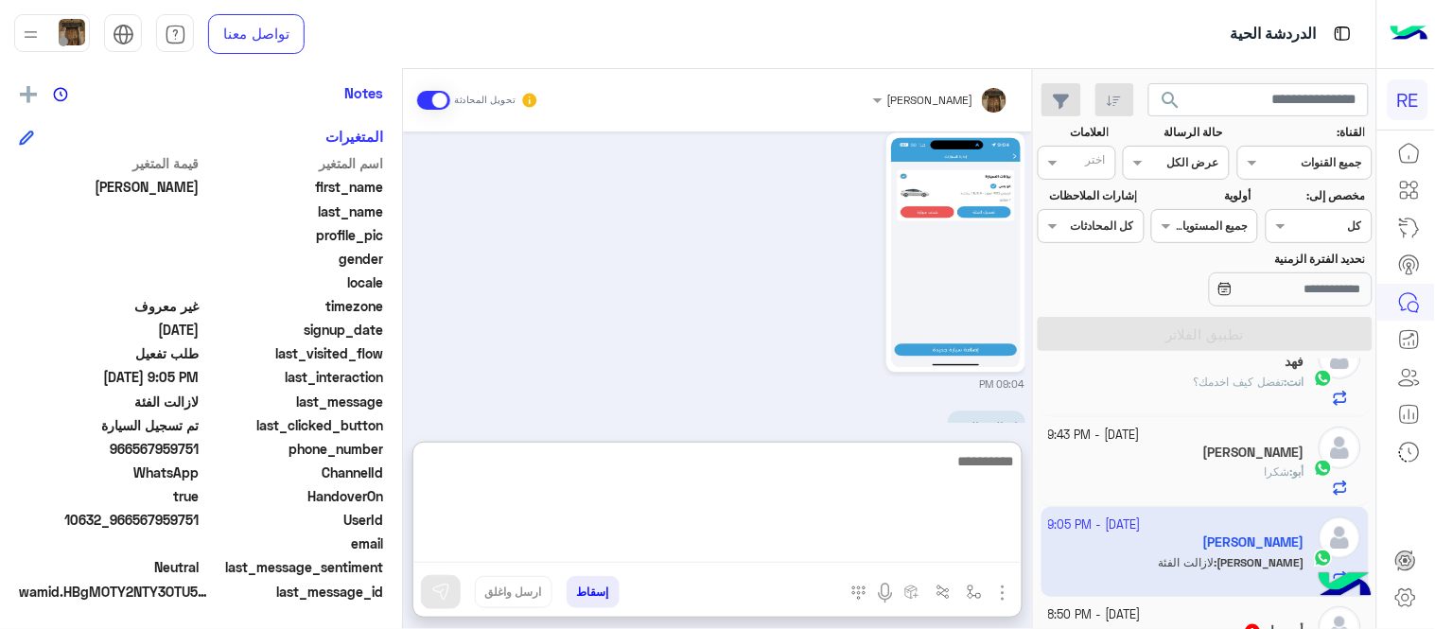
click at [715, 555] on textarea at bounding box center [718, 506] width 608 height 114
type textarea "**********"
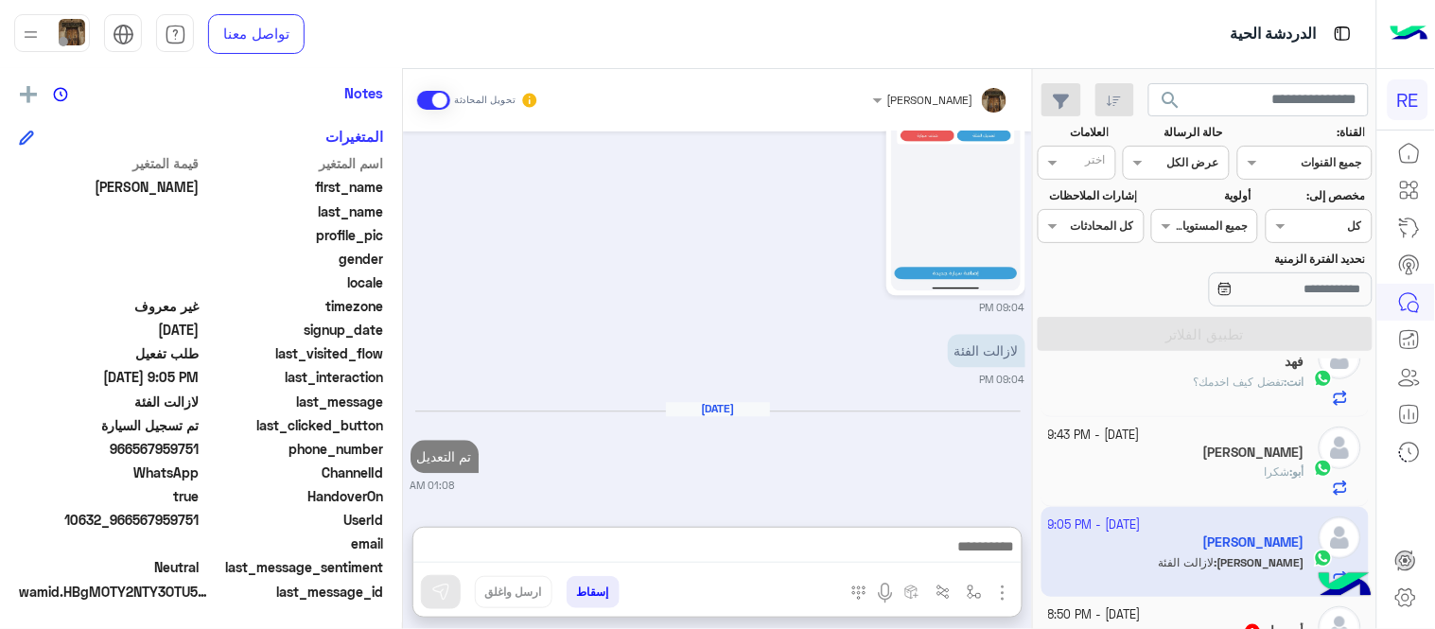
click at [863, 414] on div "[DATE] 03:06 PM سيارتي xl 03:06 PM 7 مقاعد 03:06 PM تم التعديل [PERSON_NAME] 03…" at bounding box center [717, 320] width 629 height 377
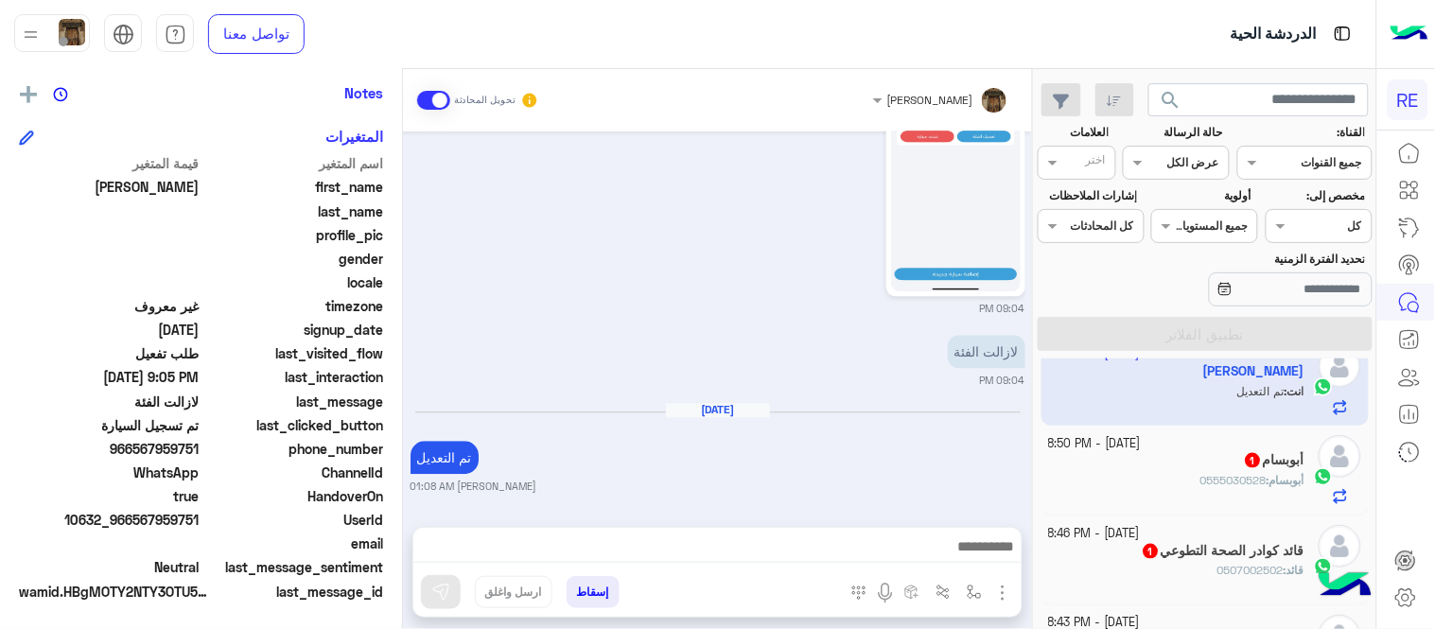
scroll to position [675, 0]
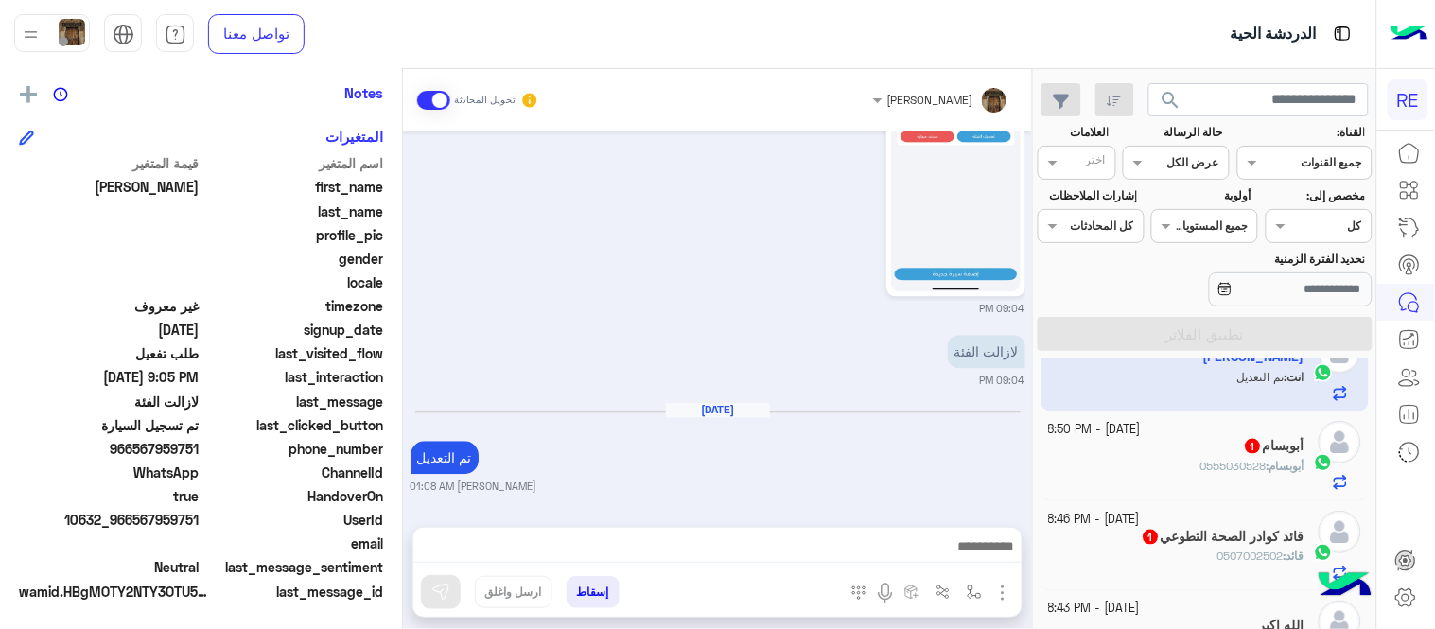
click at [1118, 470] on div "أبوبسام : 0555030528" at bounding box center [1177, 474] width 256 height 33
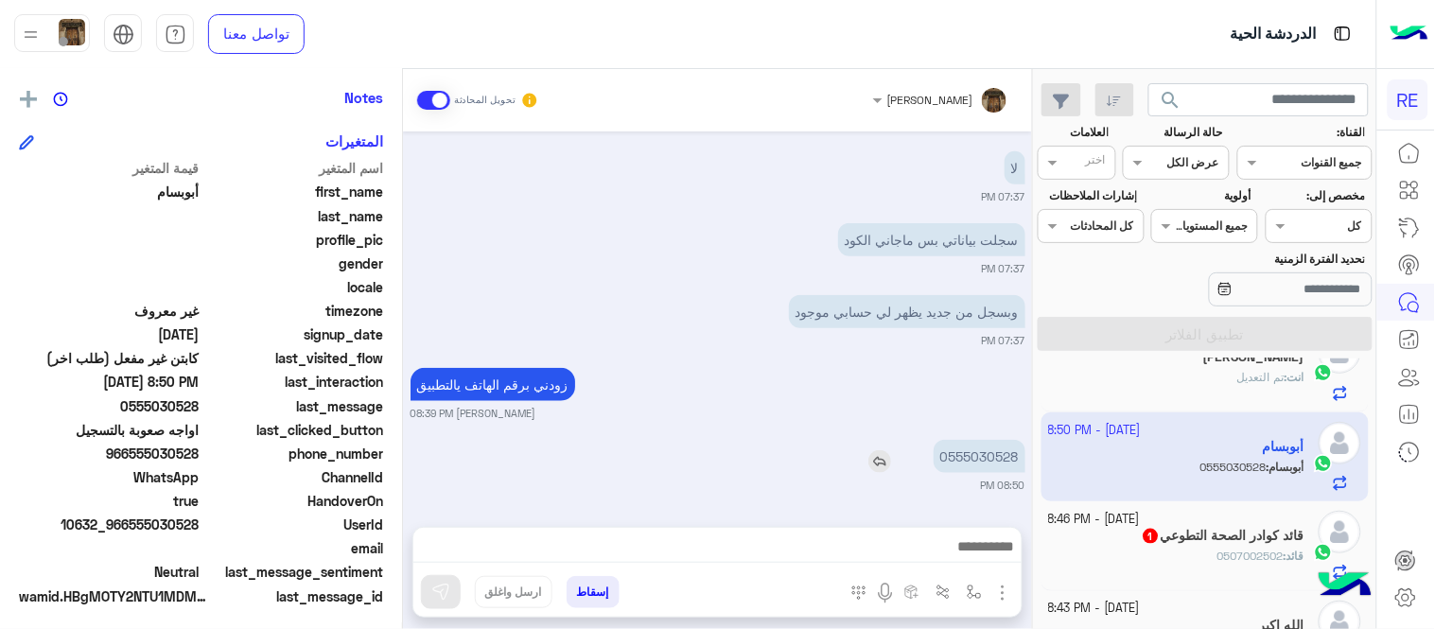
scroll to position [388, 0]
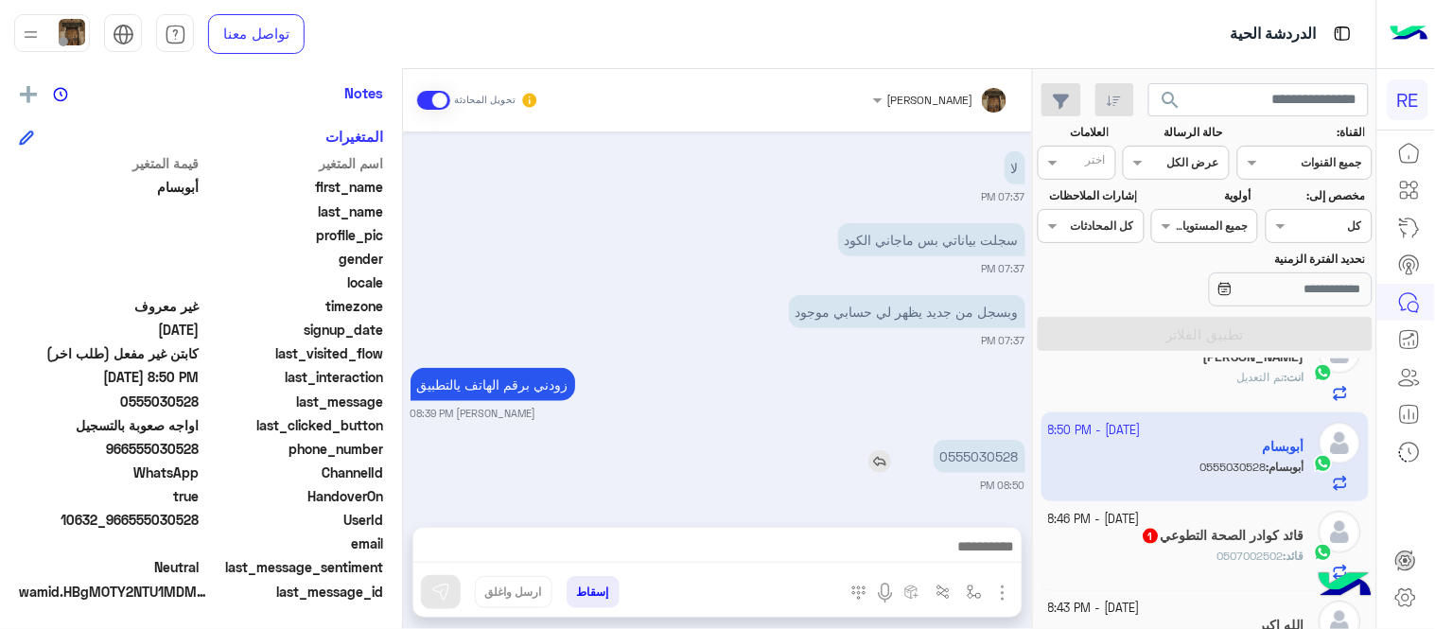
click at [977, 460] on p "0555030528" at bounding box center [980, 456] width 92 height 33
copy p "0555030528"
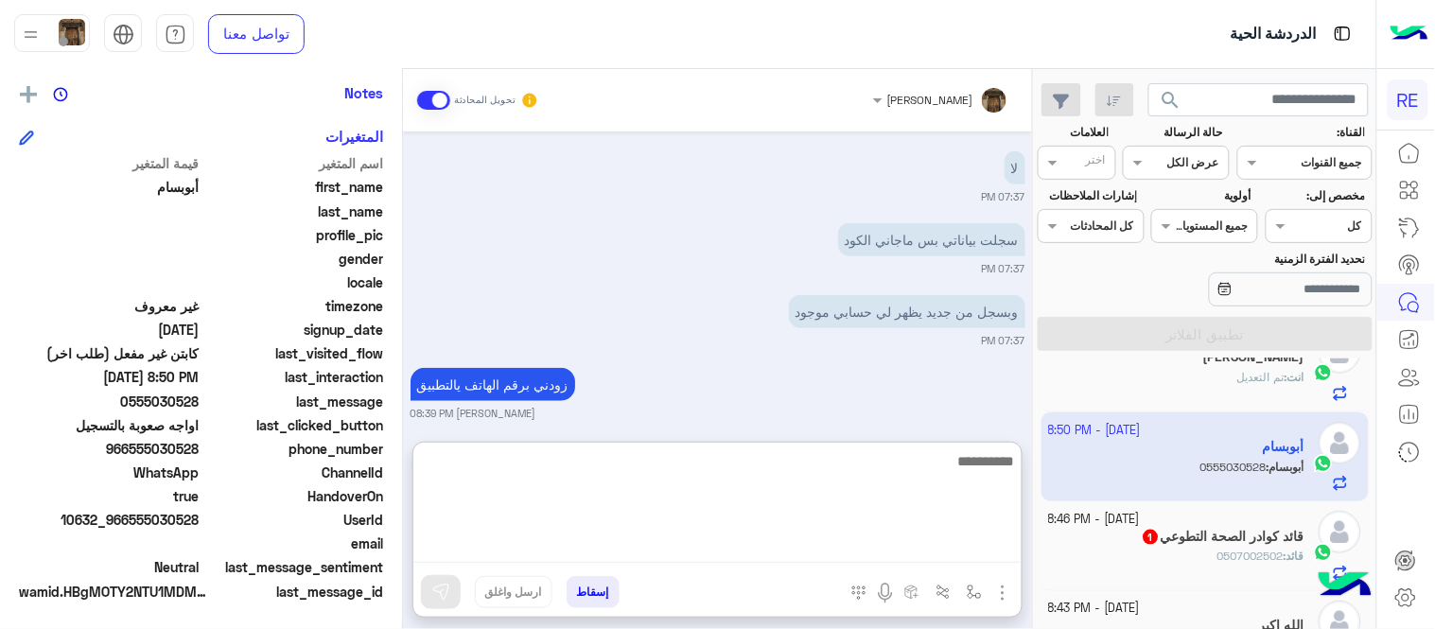
click at [598, 537] on textarea at bounding box center [718, 506] width 608 height 114
type textarea "**********"
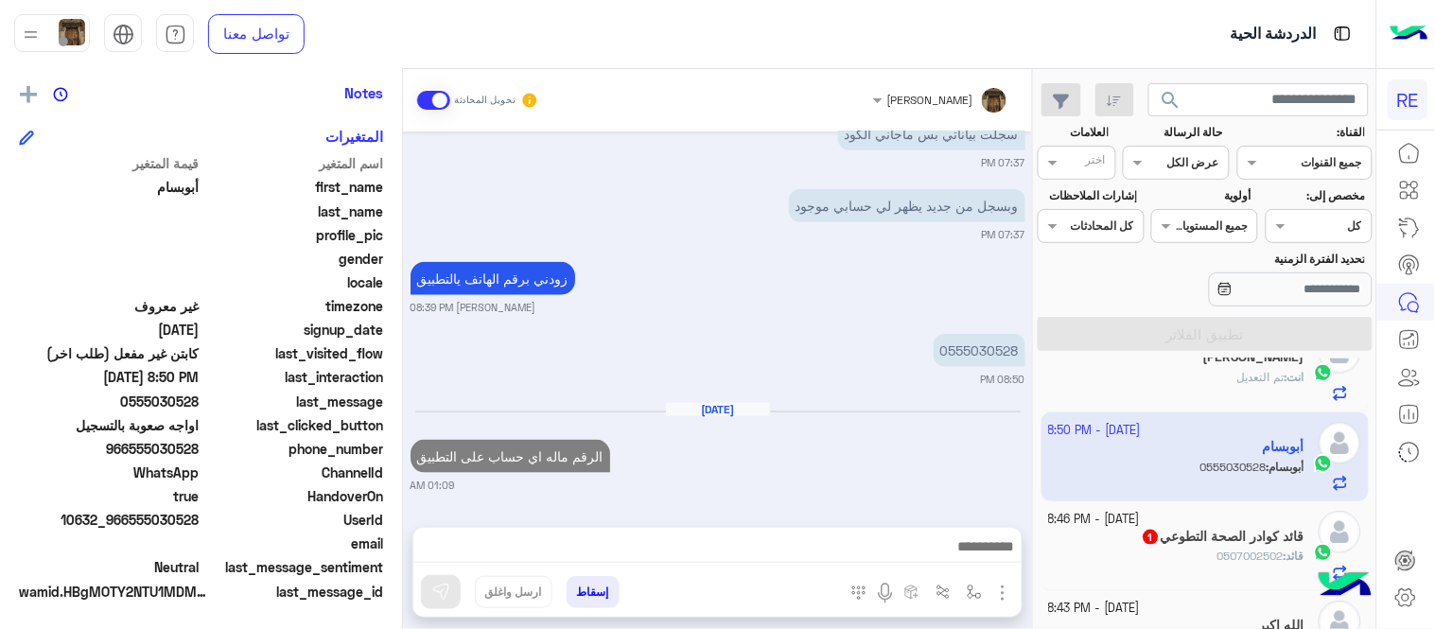
scroll to position [461, 0]
click at [811, 402] on div "[DATE] الرقم ماله اي حساب على التطبيق 01:09 AM" at bounding box center [718, 448] width 615 height 92
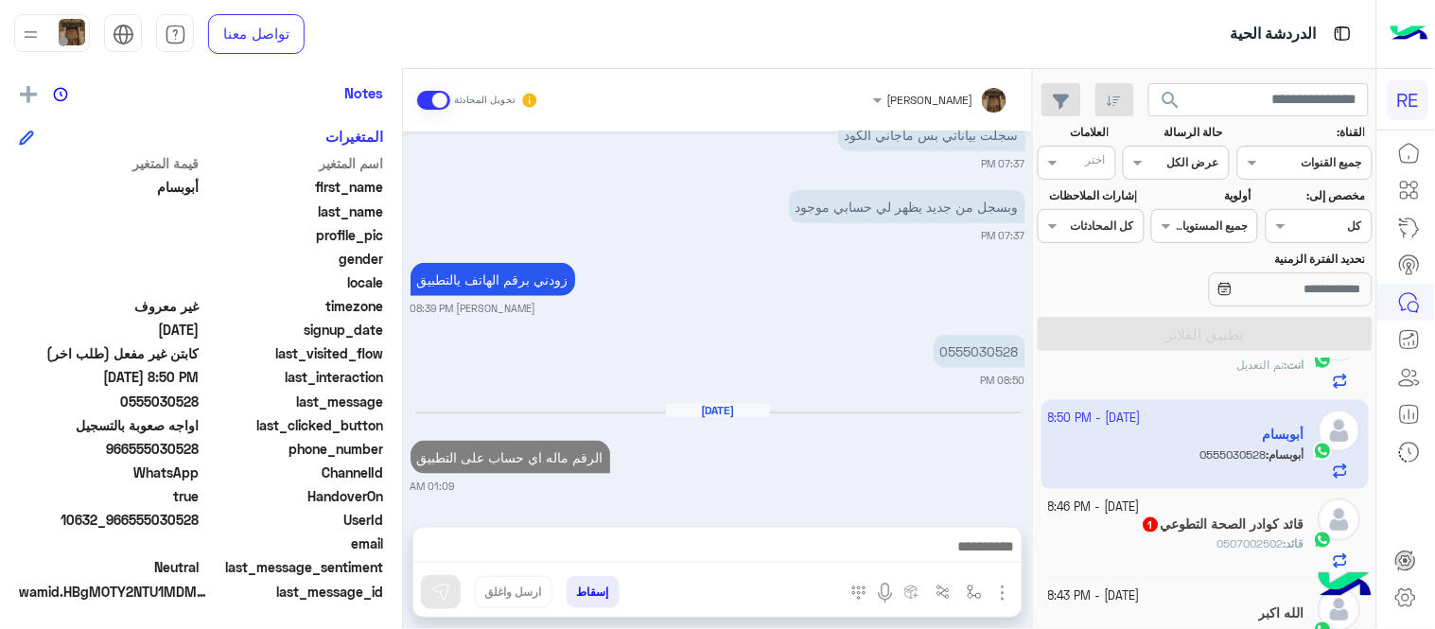
click at [1166, 559] on div "قائد : 0507002502" at bounding box center [1177, 552] width 256 height 33
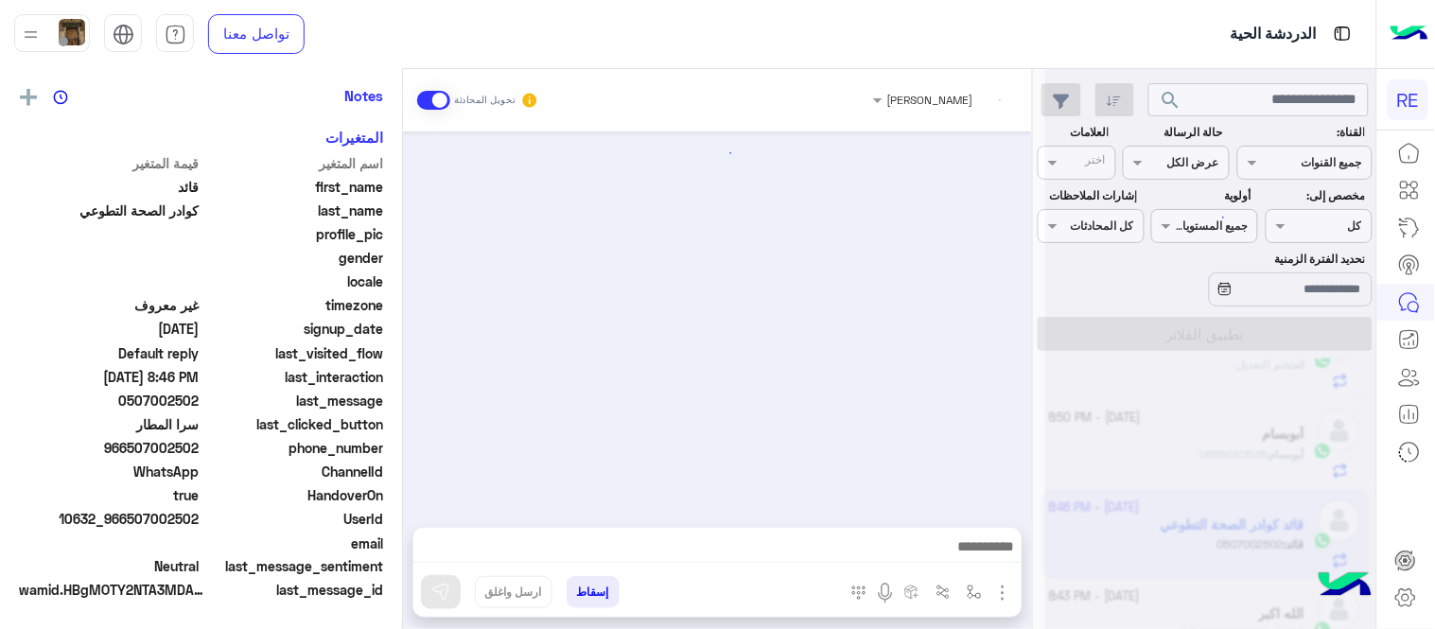
click at [1166, 559] on div at bounding box center [1211, 322] width 331 height 629
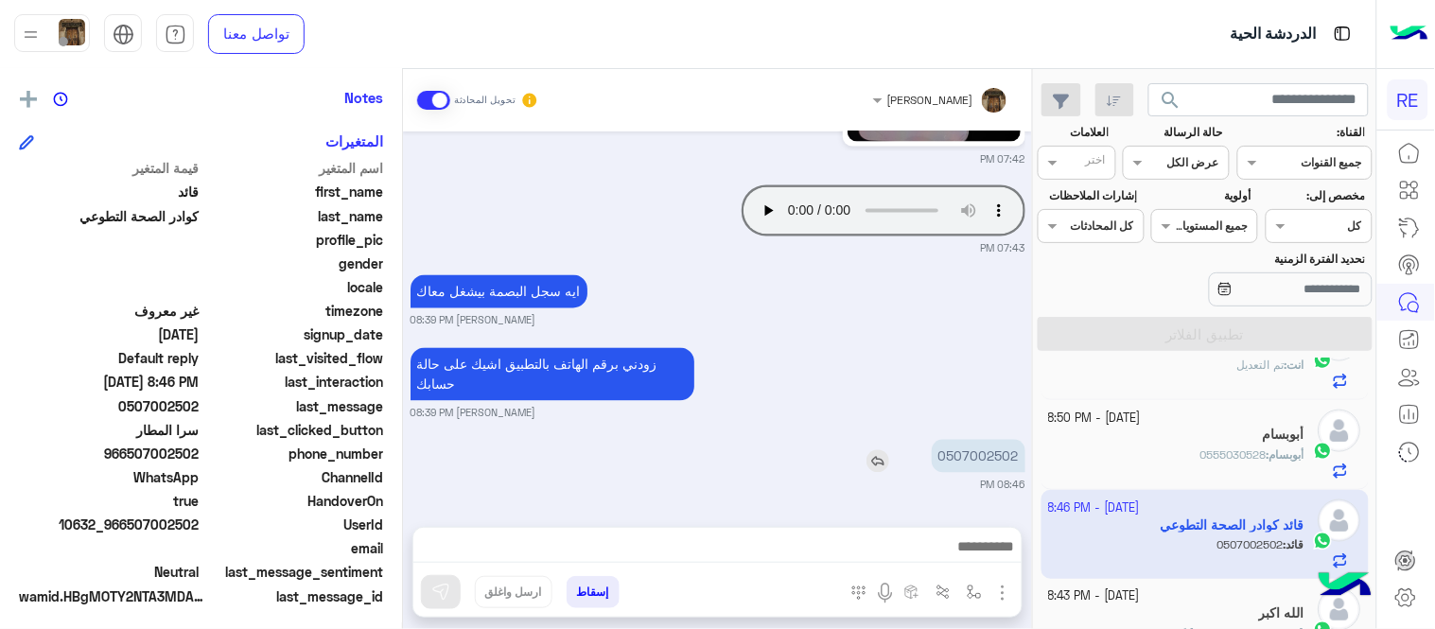
scroll to position [388, 0]
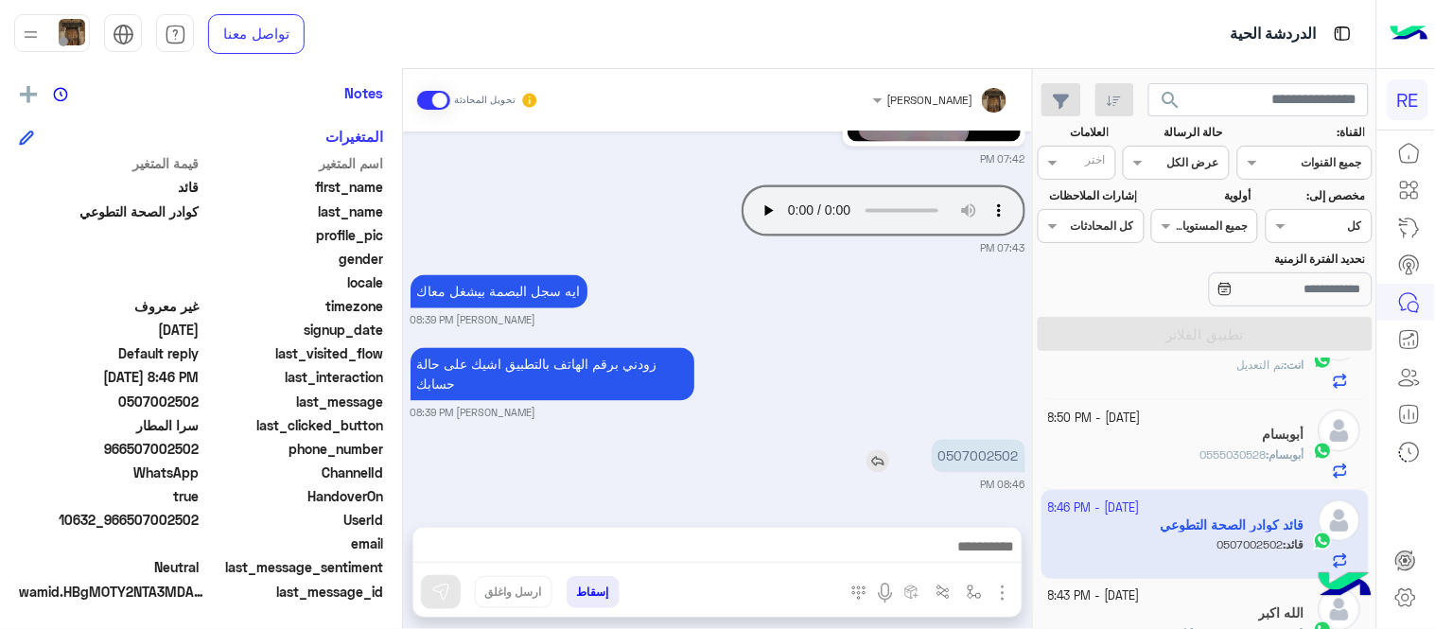
click at [1016, 467] on p "0507002502" at bounding box center [979, 456] width 94 height 33
copy p "0507002502"
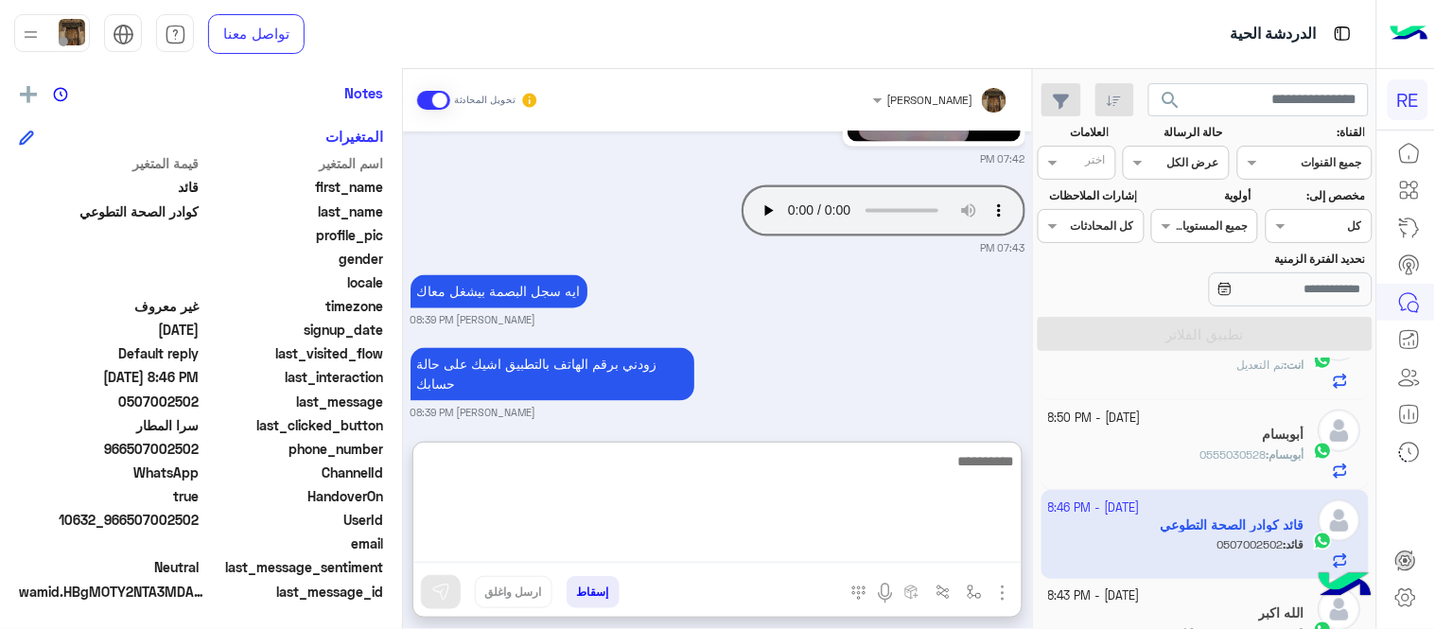
click at [591, 543] on textarea at bounding box center [718, 506] width 608 height 114
type textarea "****"
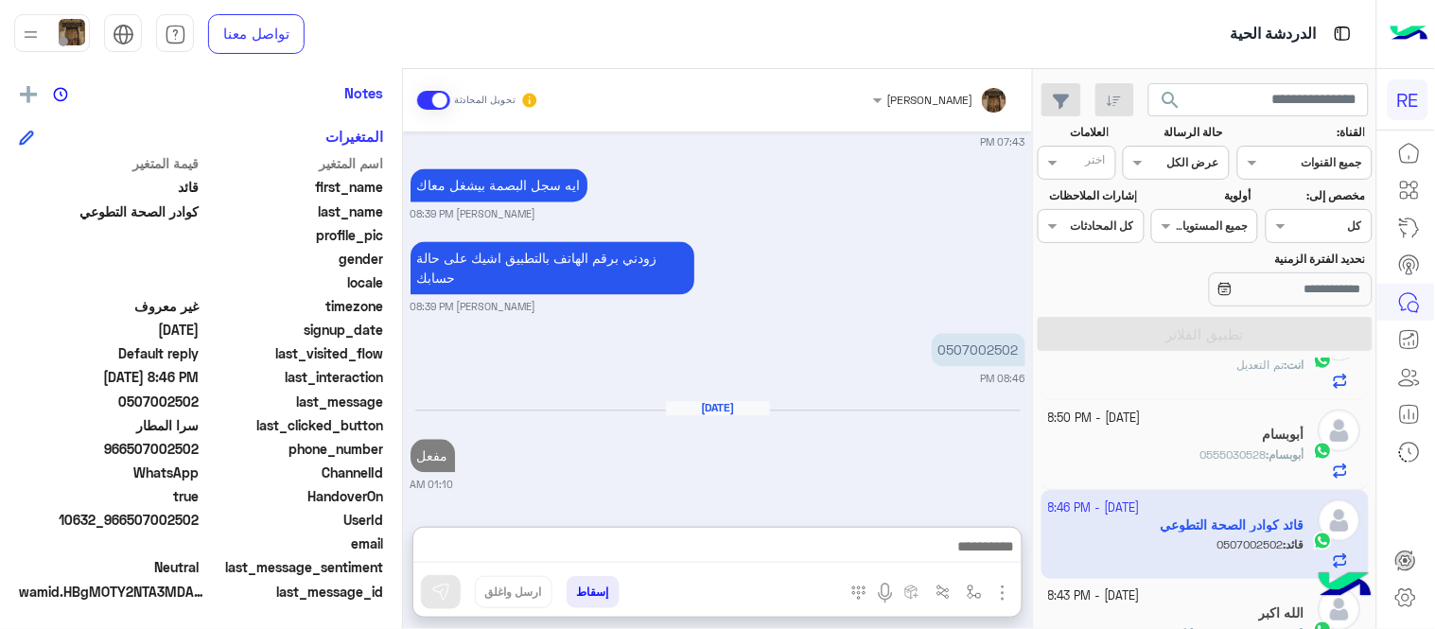
click at [796, 386] on div "[DATE] دخولي بالبصمه 05:00 PM ارجو التوضيح [PERSON_NAME] 07:34 PM Your browser …" at bounding box center [717, 320] width 629 height 377
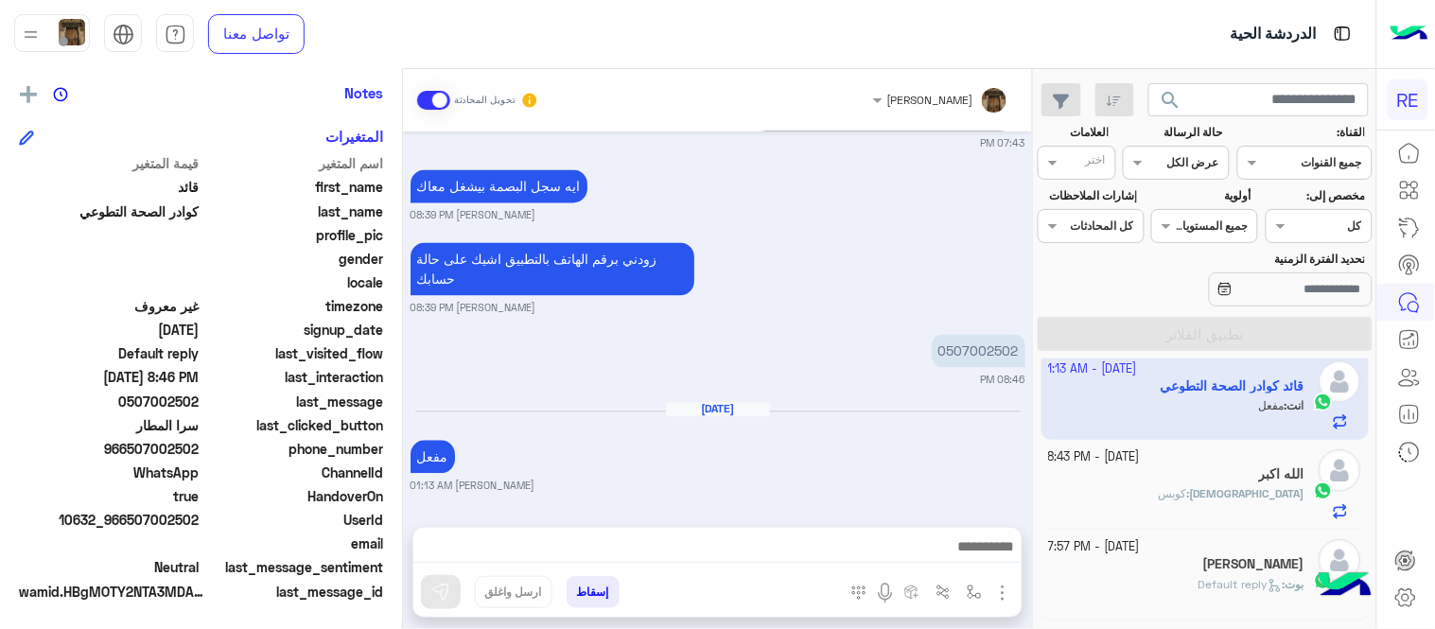
scroll to position [991, 0]
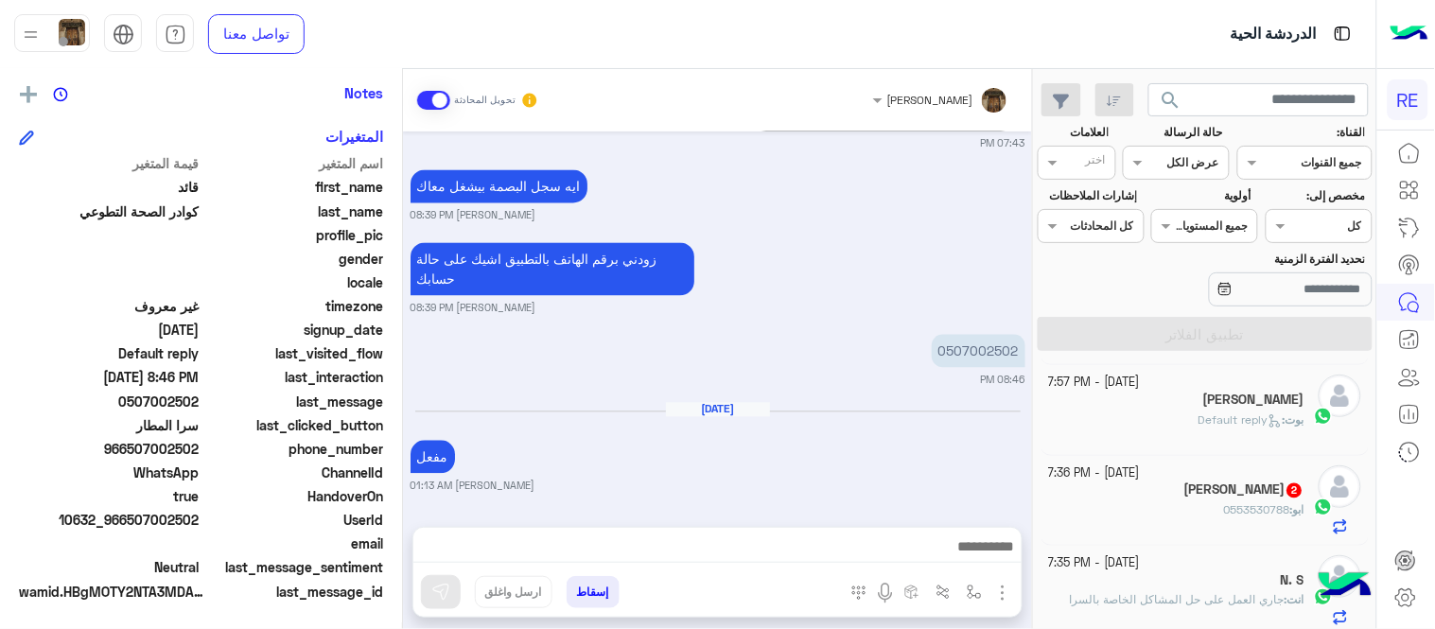
click at [1140, 518] on div "ابو : 0553530788" at bounding box center [1177, 518] width 256 height 33
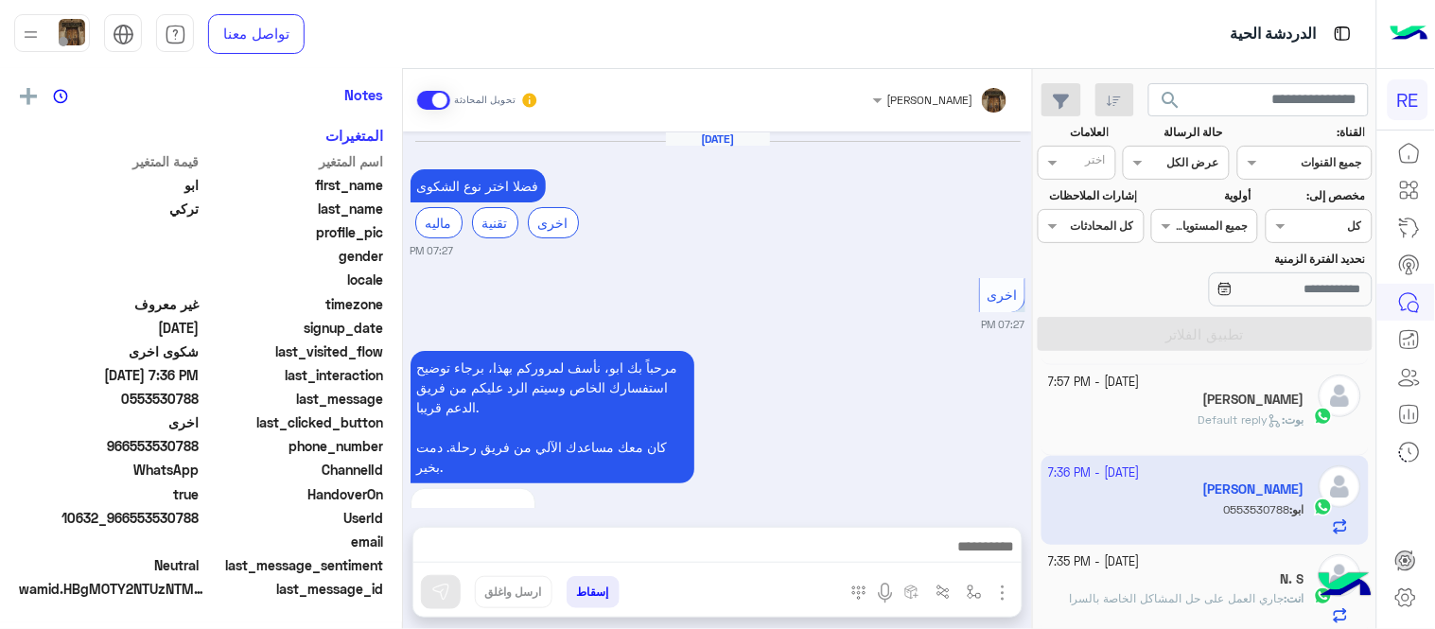
scroll to position [619, 0]
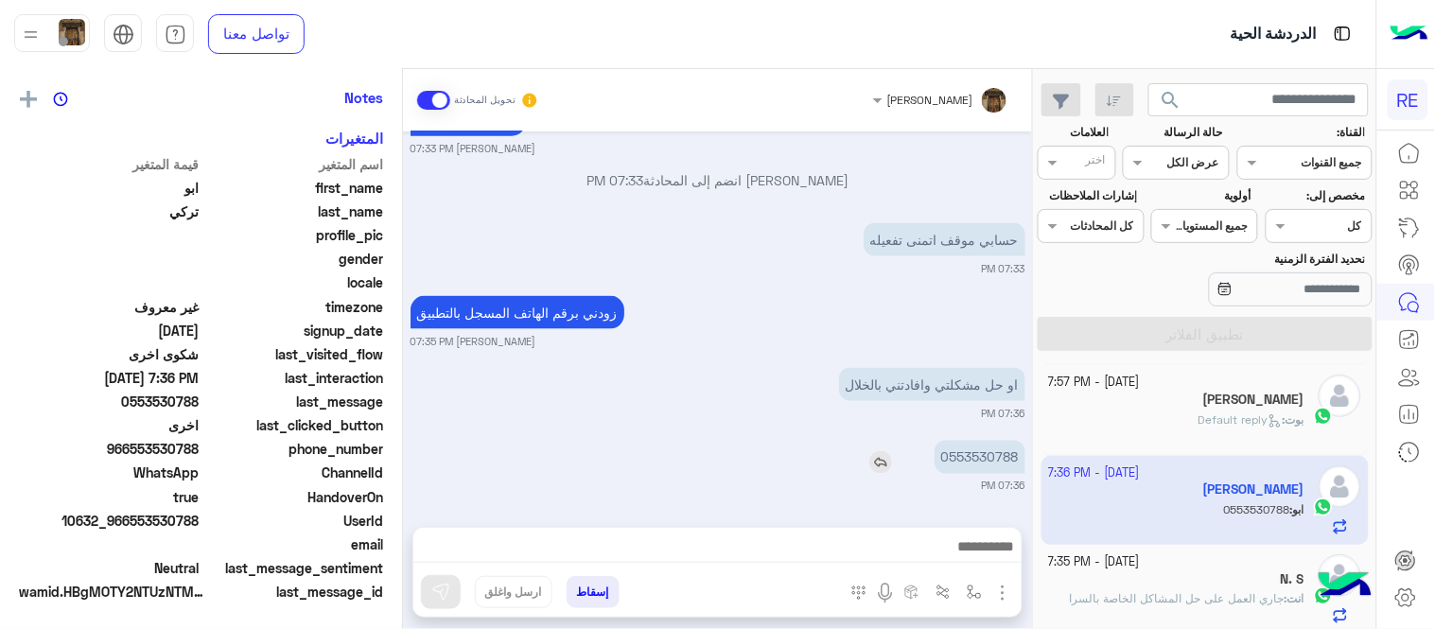
click at [985, 447] on p "0553530788" at bounding box center [980, 457] width 91 height 33
copy p "0553530788"
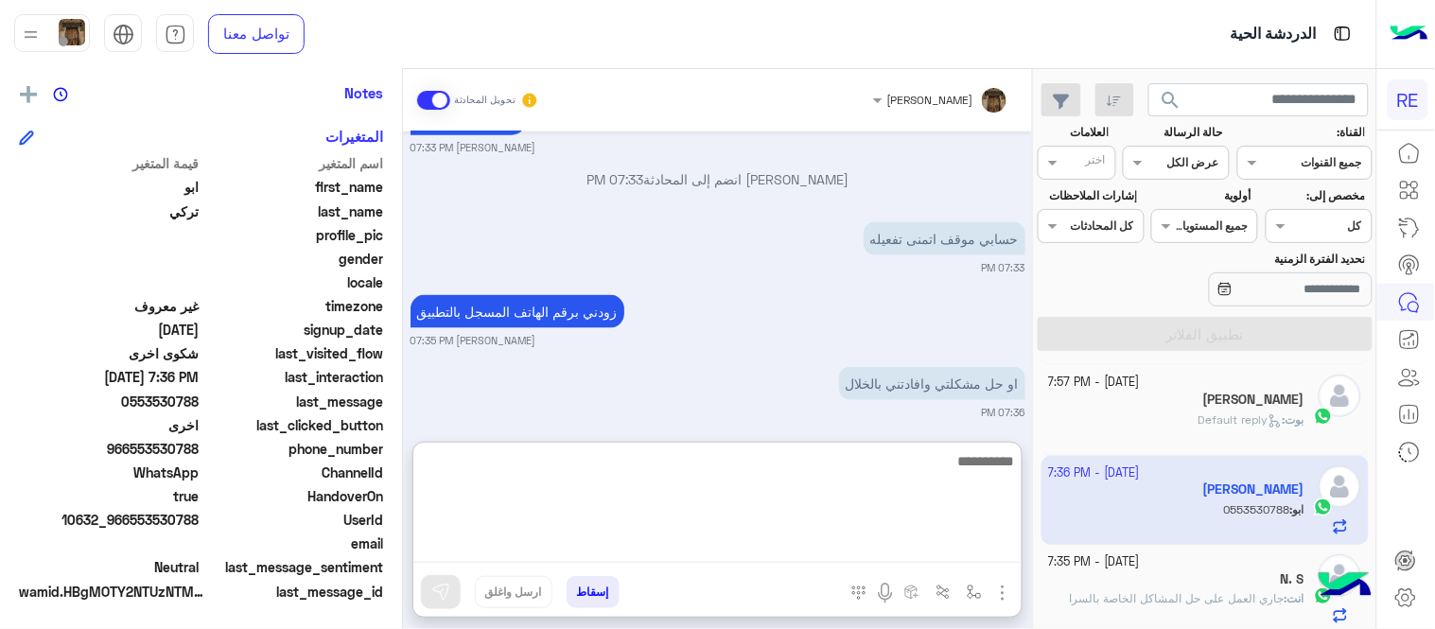
click at [754, 535] on textarea at bounding box center [718, 506] width 608 height 114
type textarea "*"
type textarea "**********"
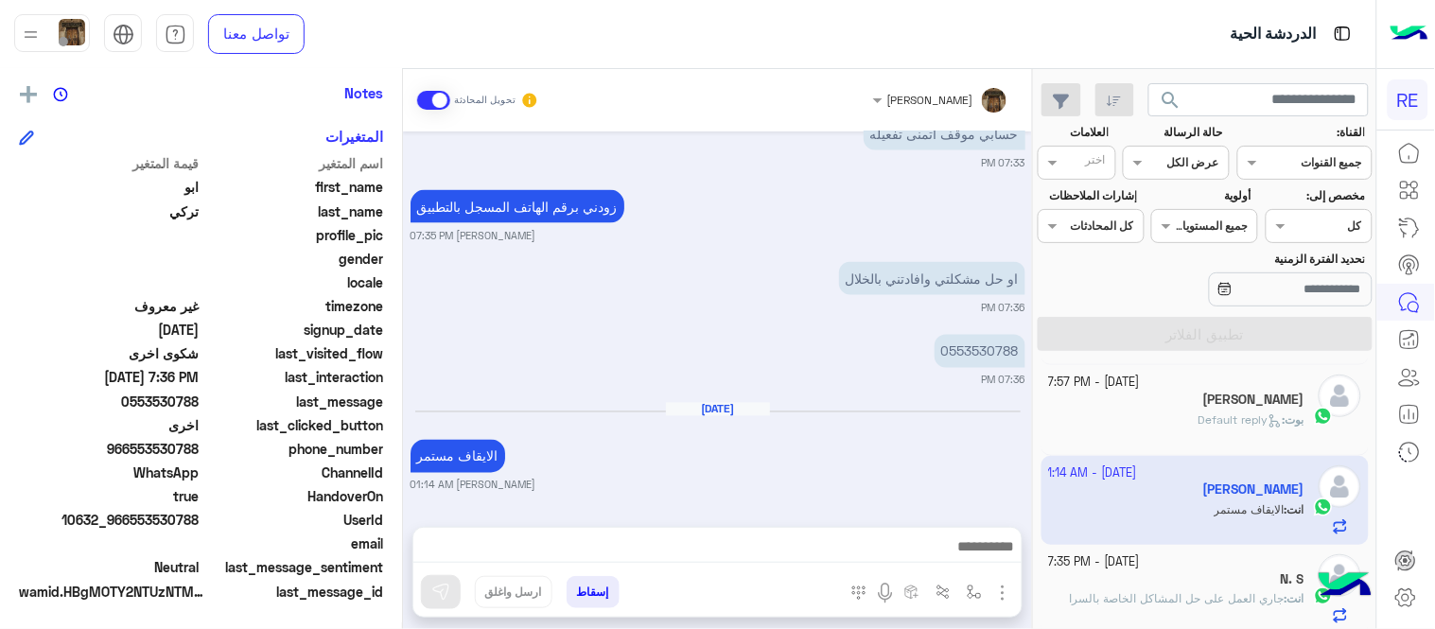
scroll to position [724, 0]
click at [883, 433] on div "[PERSON_NAME] تحويل المحادثة [DATE] فضلا اختر نوع الشكوى ماليه تقنية اخرى 07:27…" at bounding box center [717, 353] width 629 height 568
click at [1130, 412] on div "[PERSON_NAME]" at bounding box center [1177, 403] width 256 height 20
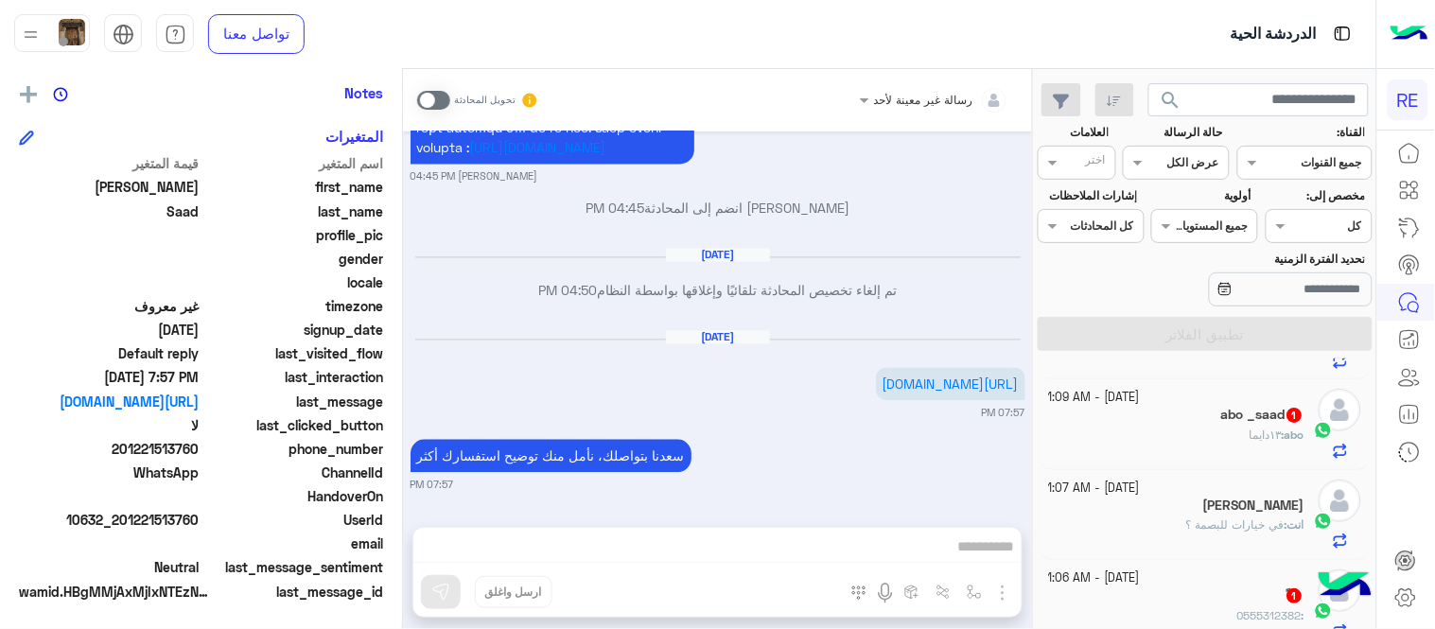
scroll to position [110, 0]
